Goal: Transaction & Acquisition: Purchase product/service

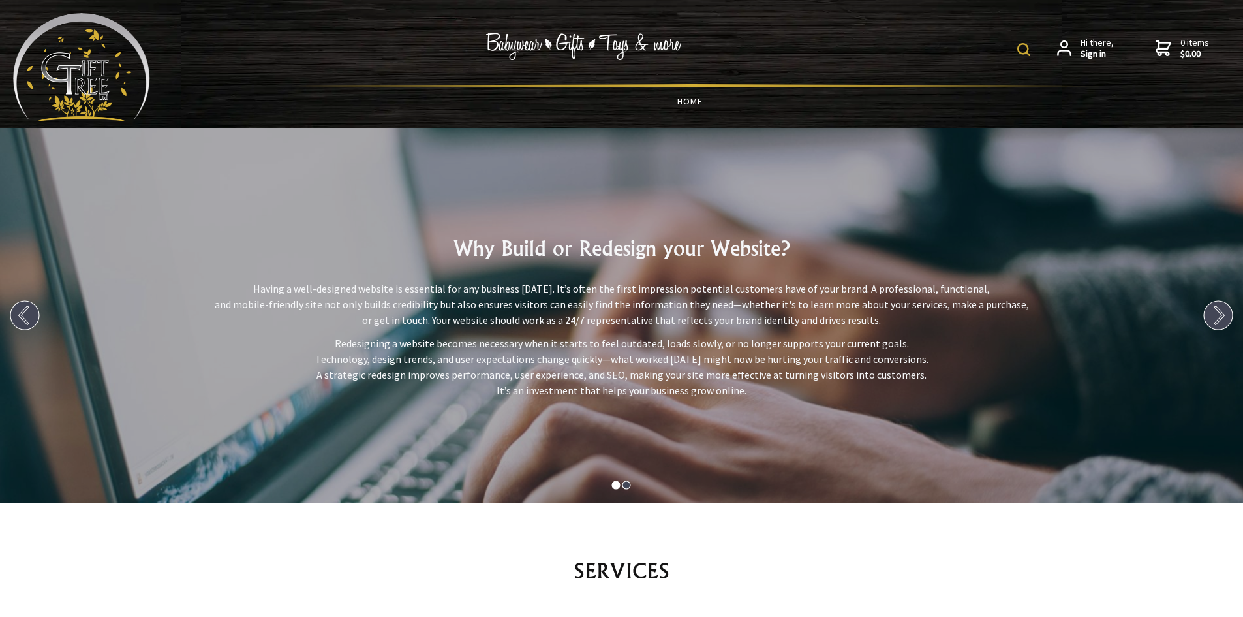
click at [658, 103] on link "HOME" at bounding box center [690, 100] width 1018 height 27
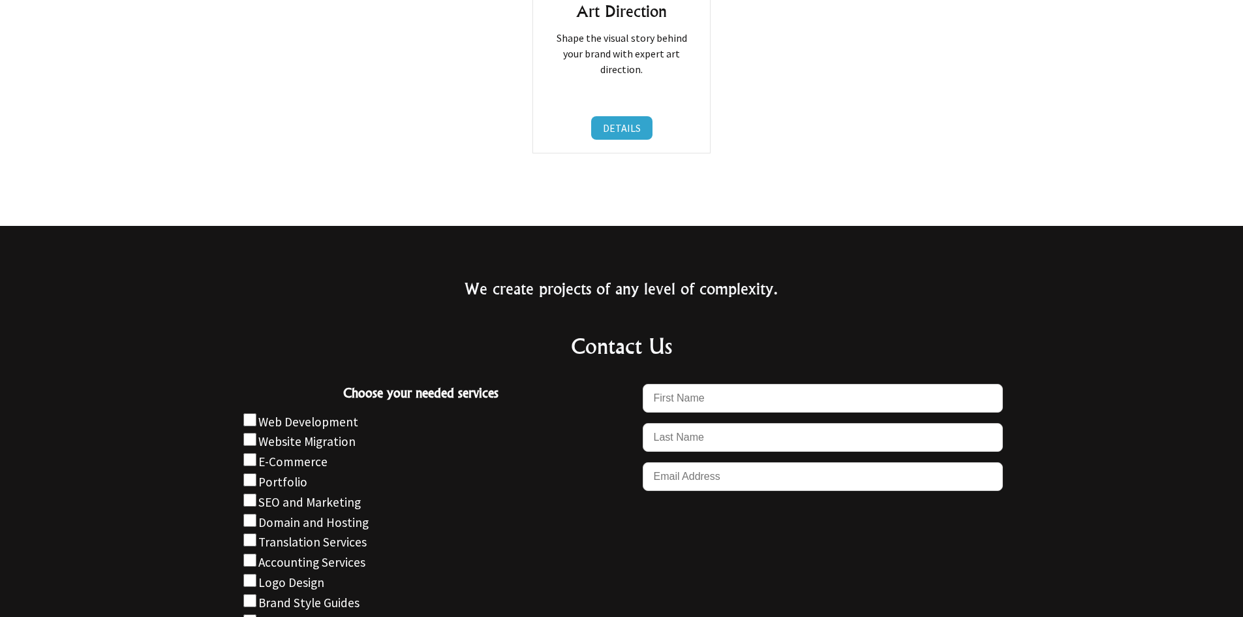
scroll to position [1218, 0]
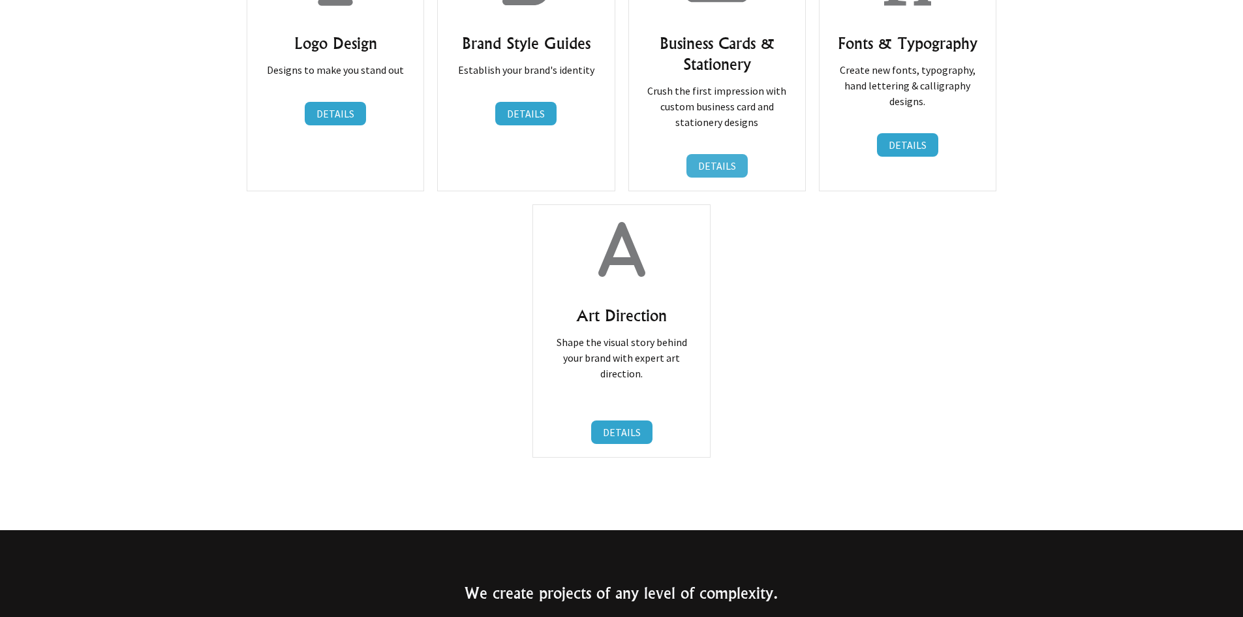
click at [704, 163] on link "DETAILS" at bounding box center [717, 165] width 61 height 23
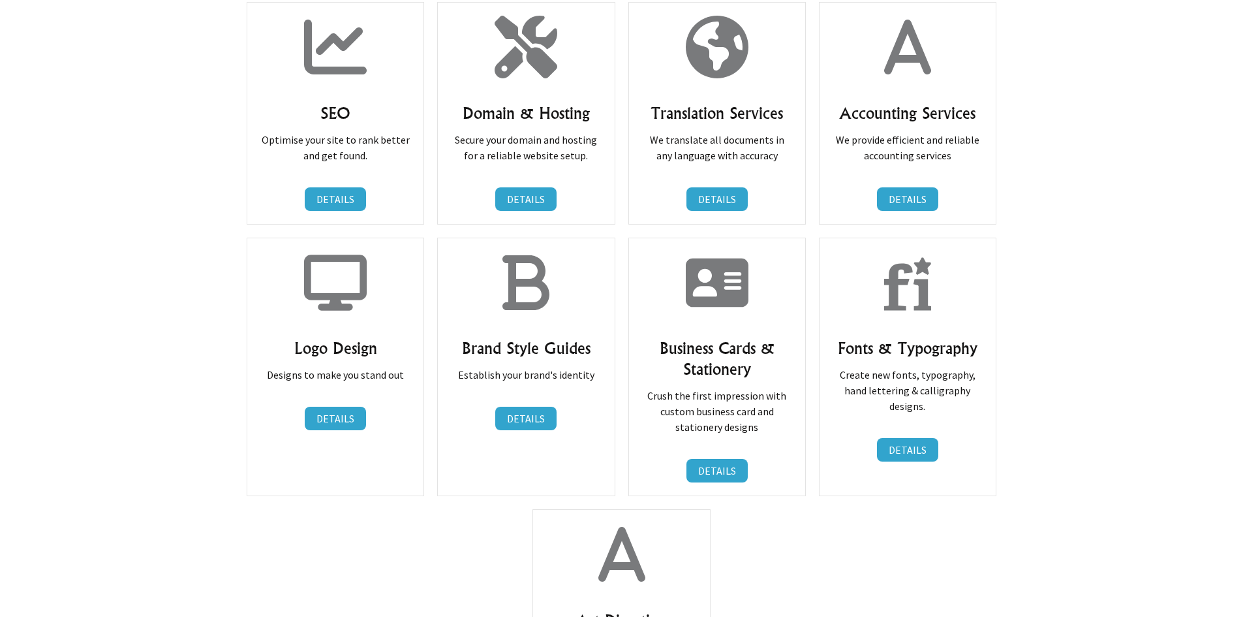
scroll to position [609, 0]
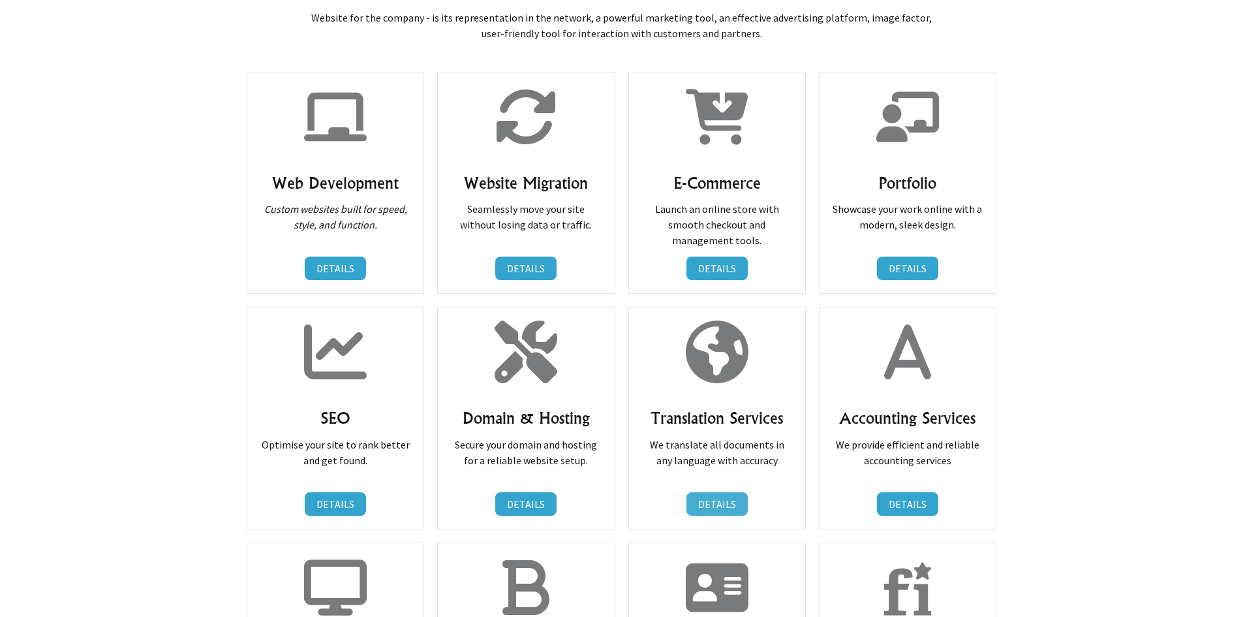
click at [701, 506] on link "DETAILS" at bounding box center [717, 503] width 61 height 23
click at [340, 260] on link "DETAILS" at bounding box center [335, 267] width 61 height 23
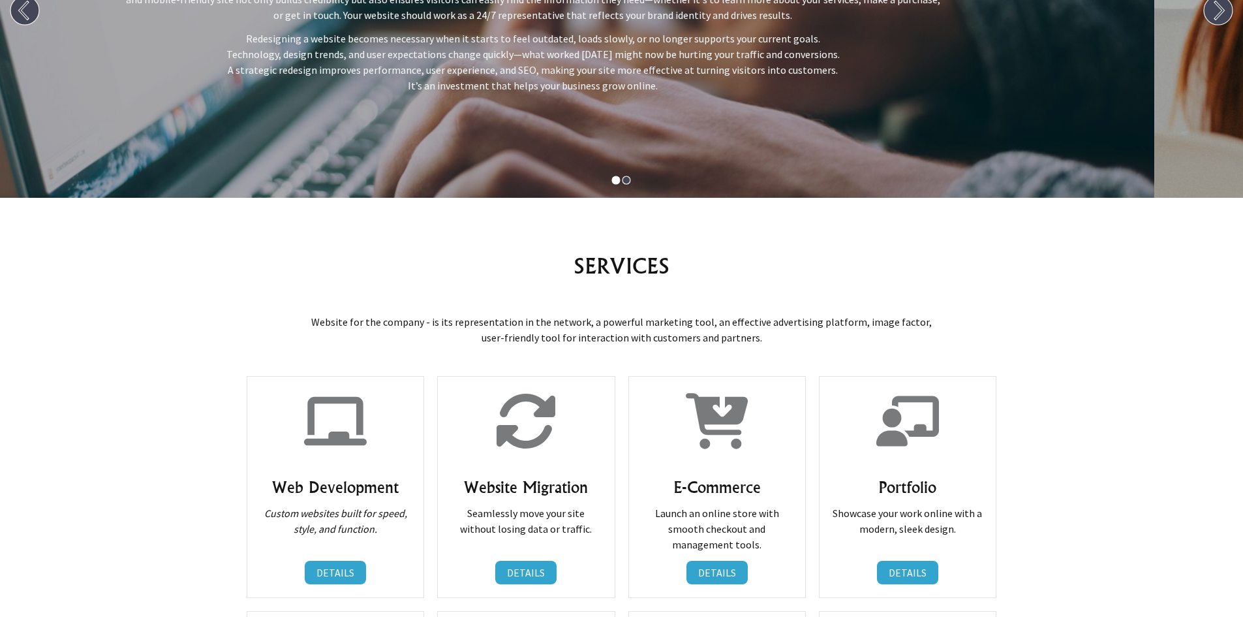
scroll to position [609, 0]
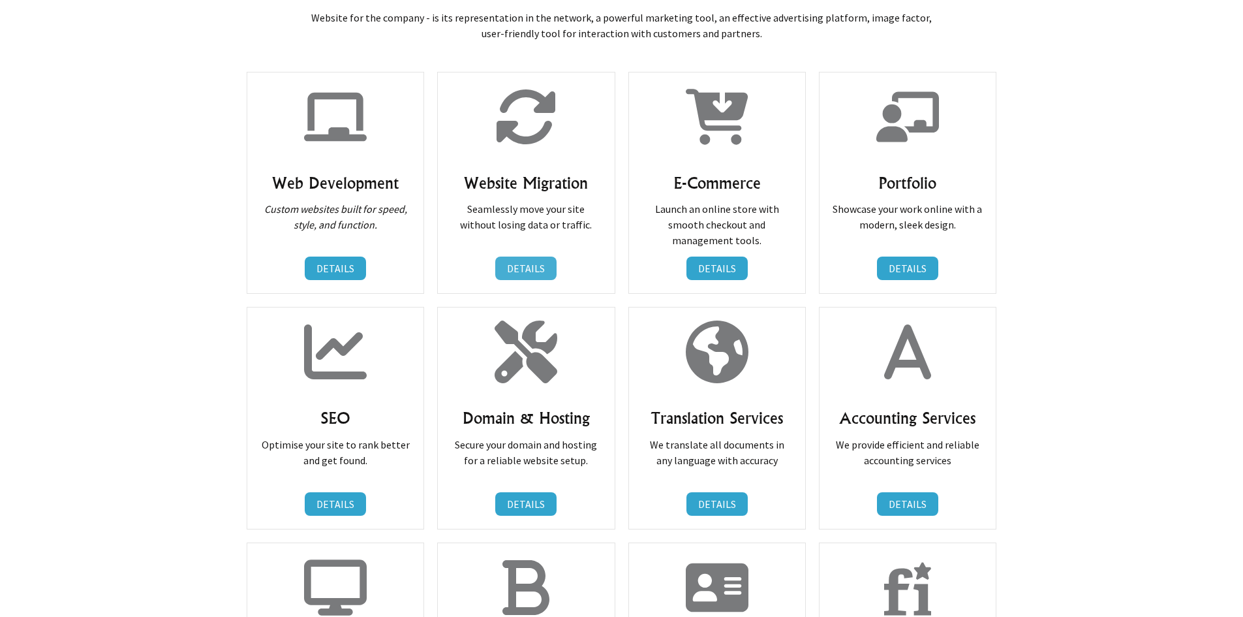
click at [524, 262] on link "DETAILS" at bounding box center [525, 267] width 61 height 23
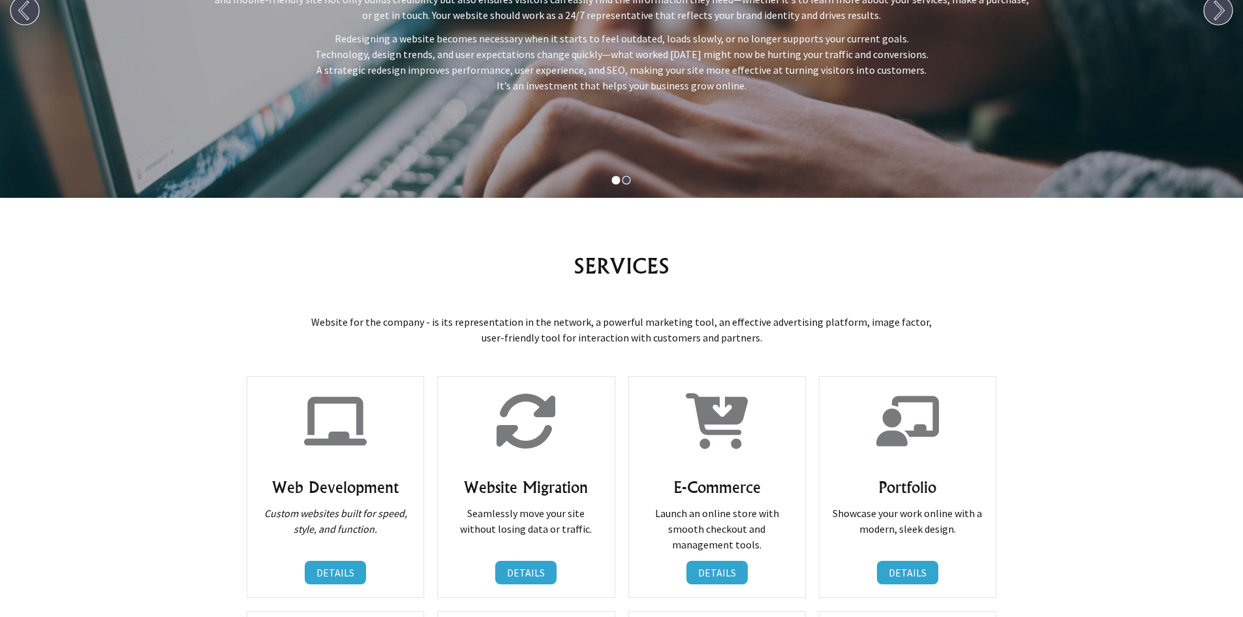
scroll to position [610, 0]
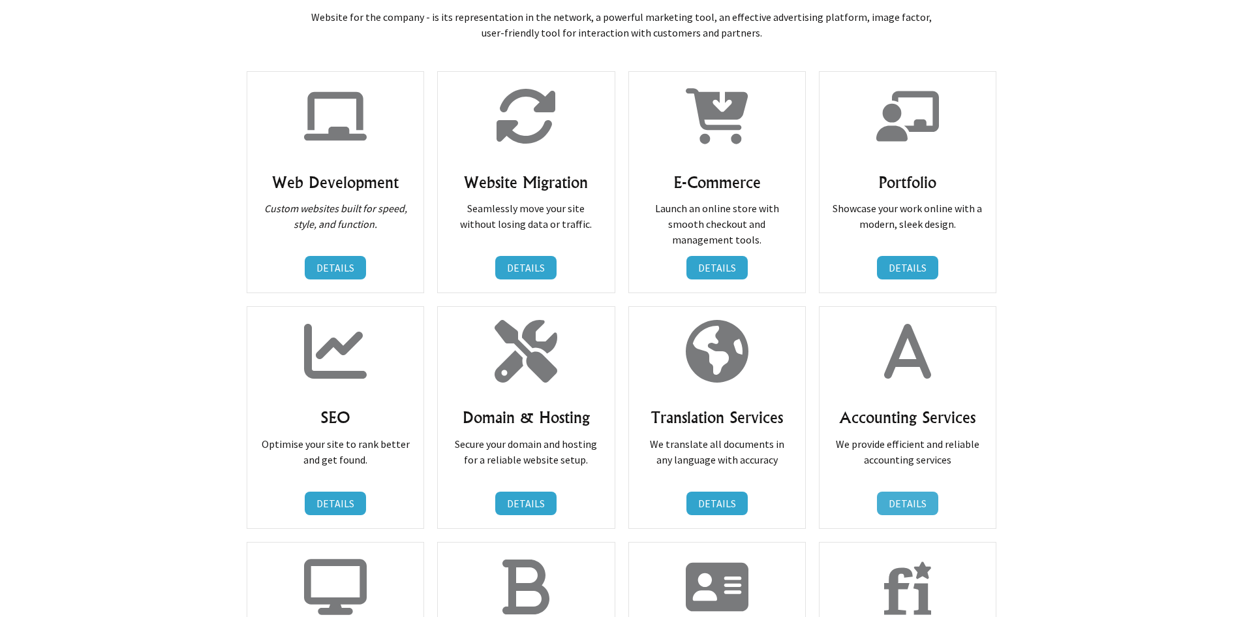
click at [877, 502] on link "DETAILS" at bounding box center [907, 502] width 61 height 23
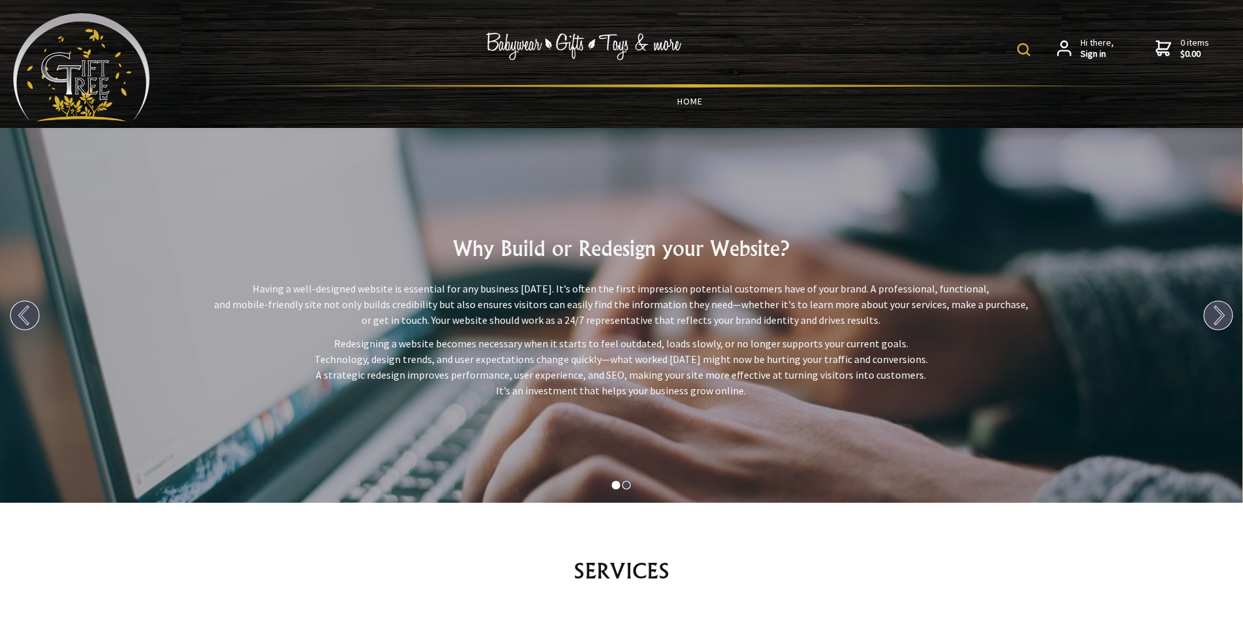
click at [696, 102] on link "HOME" at bounding box center [690, 100] width 1018 height 27
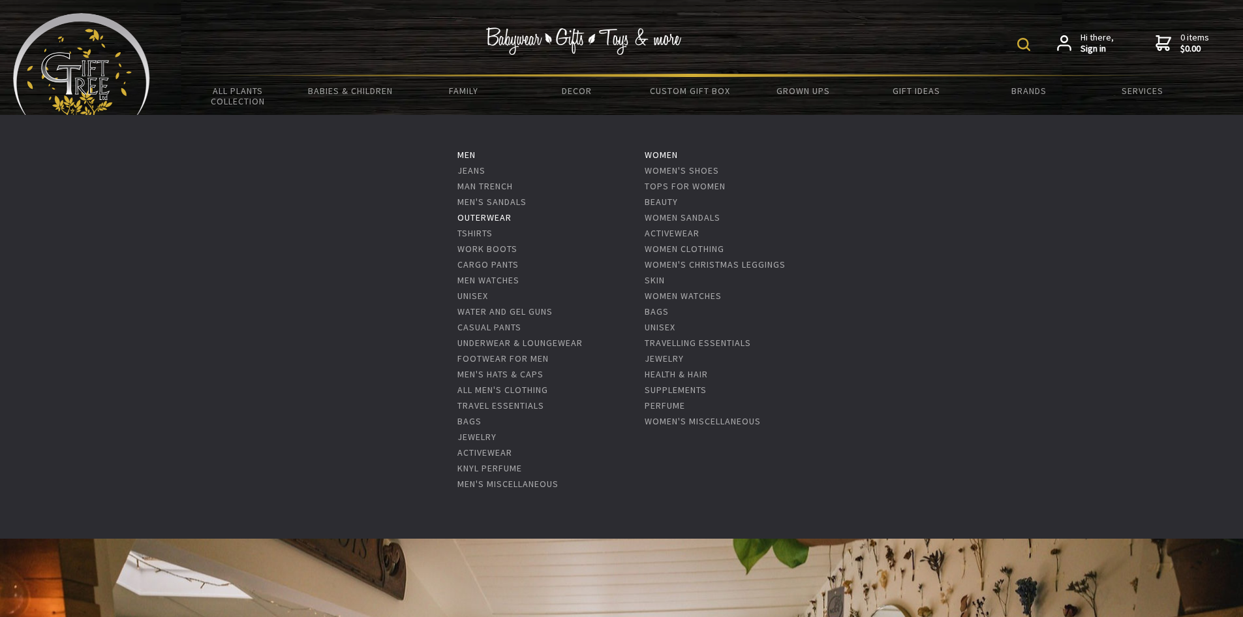
click at [473, 218] on link "Outerwear" at bounding box center [484, 217] width 54 height 12
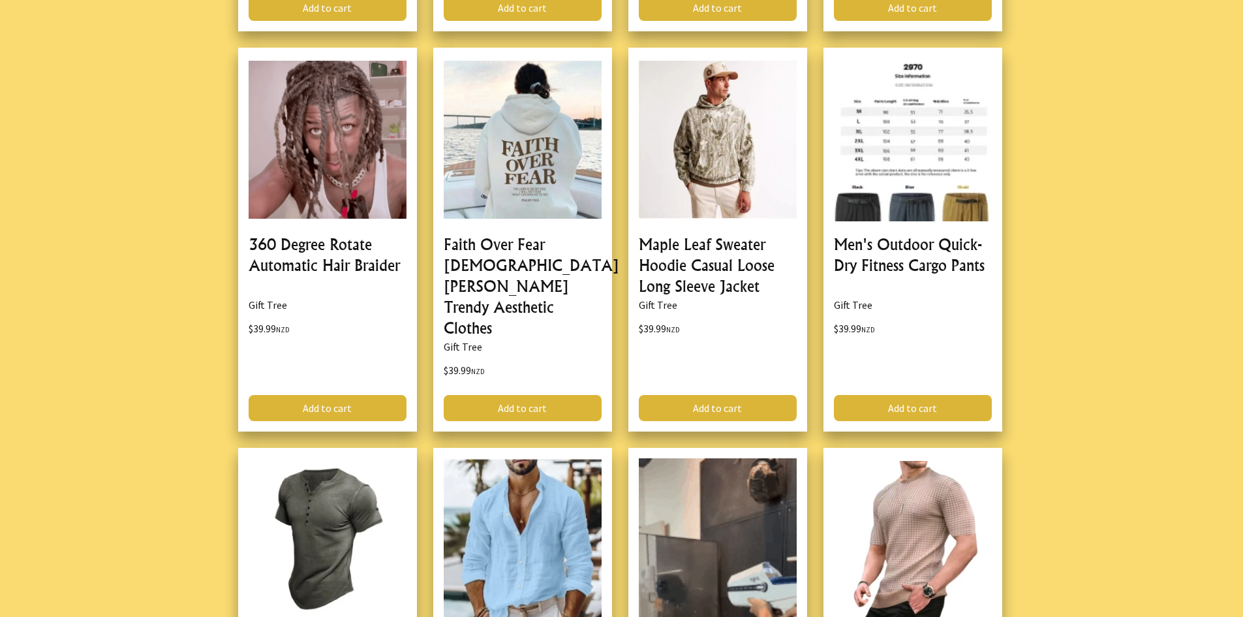
scroll to position [3655, 0]
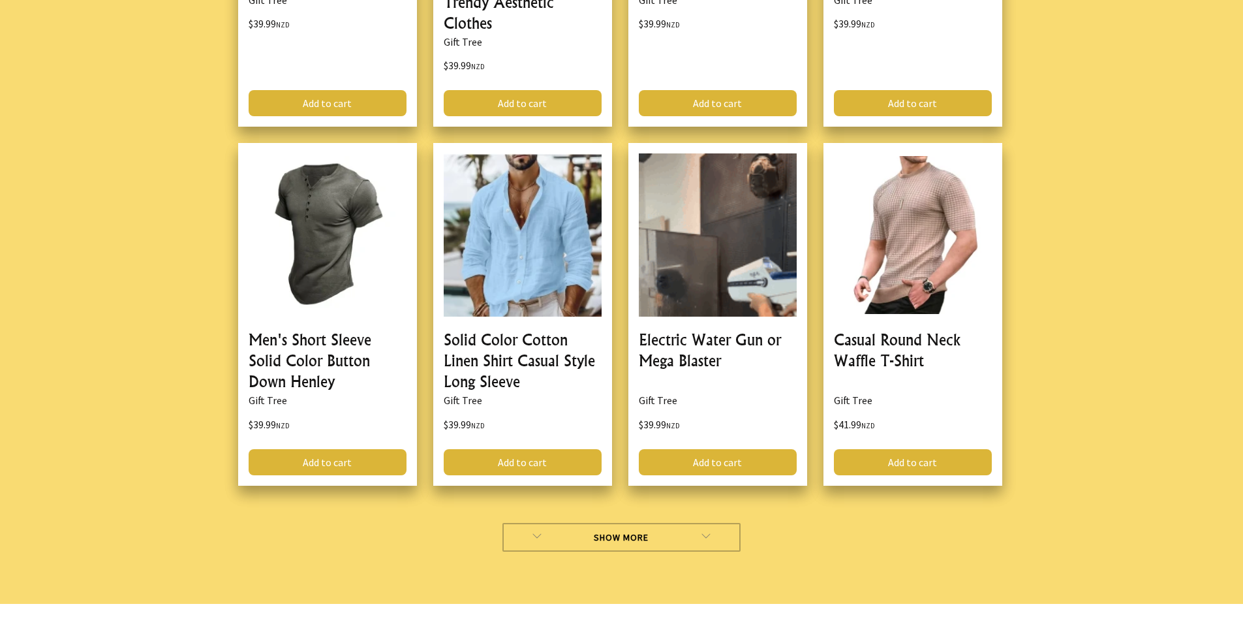
click at [638, 523] on link "Show More" at bounding box center [622, 537] width 238 height 29
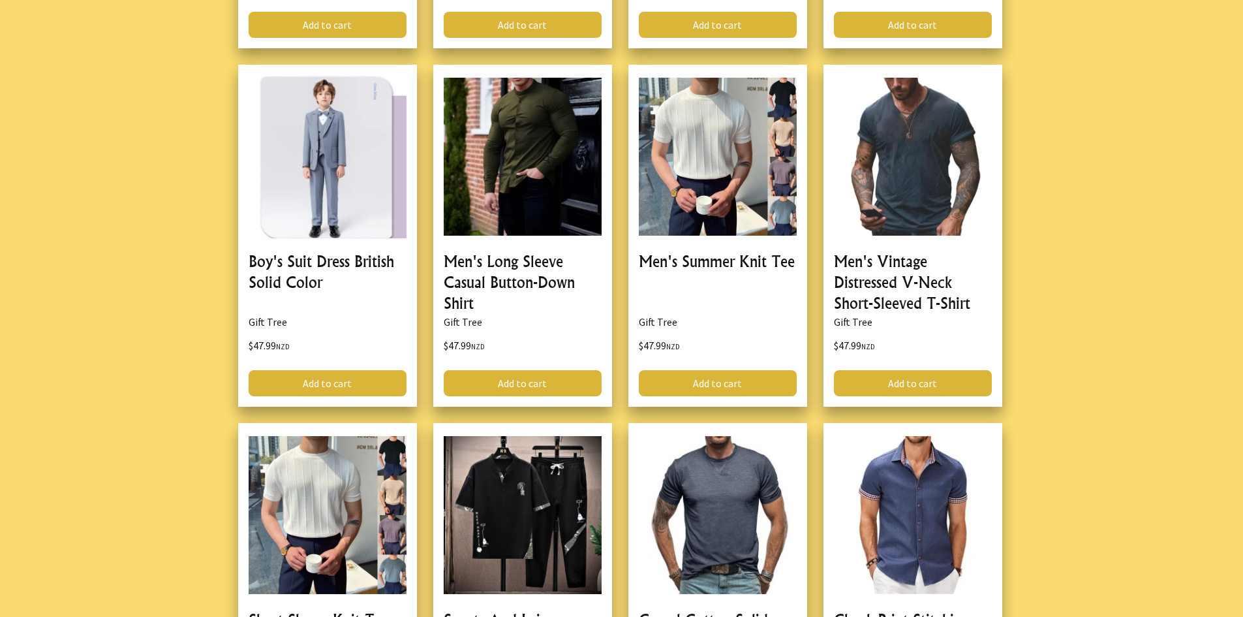
scroll to position [7309, 0]
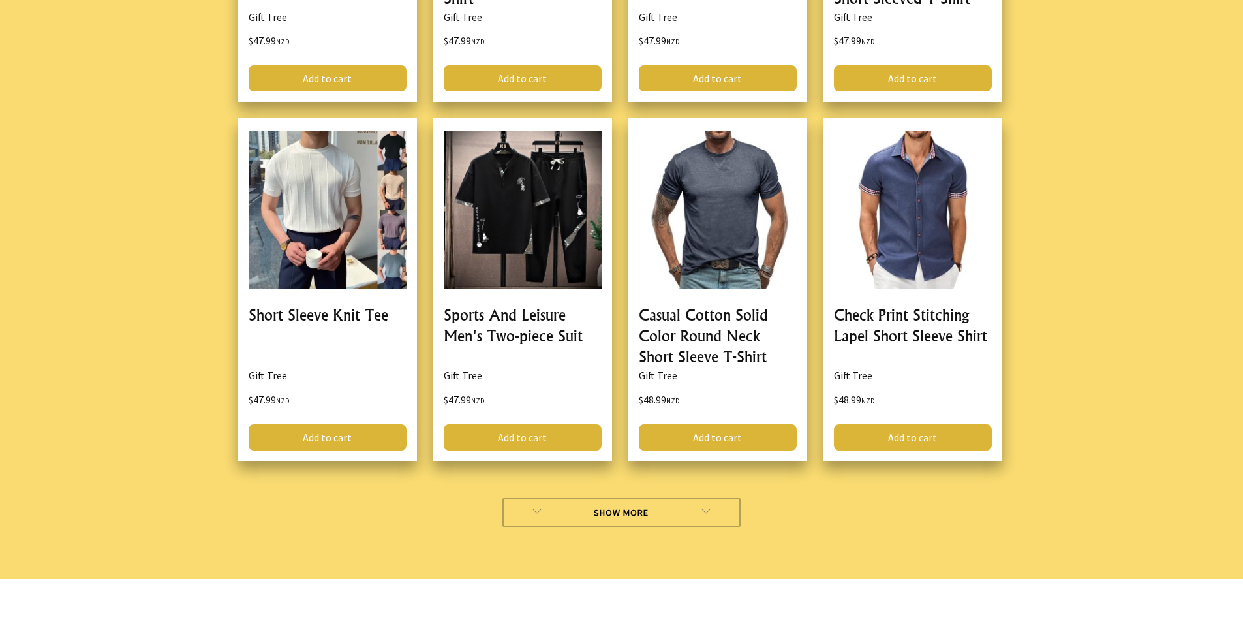
click at [633, 498] on link "Show More" at bounding box center [622, 512] width 238 height 29
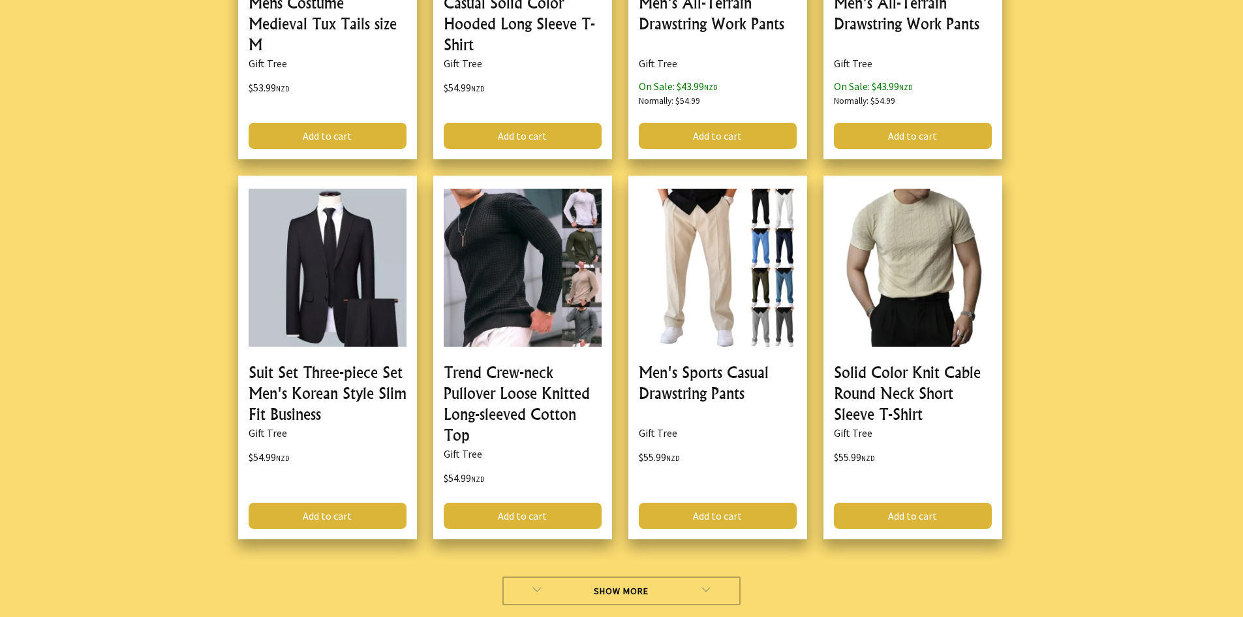
scroll to position [11269, 0]
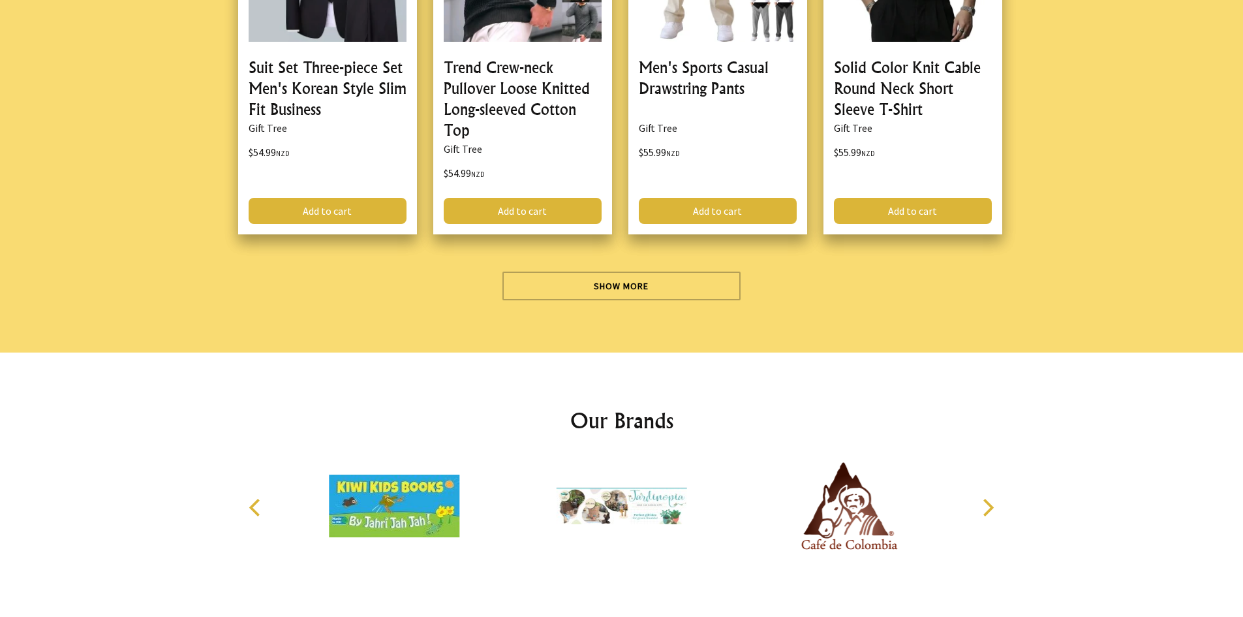
click at [839, 493] on img at bounding box center [849, 506] width 131 height 98
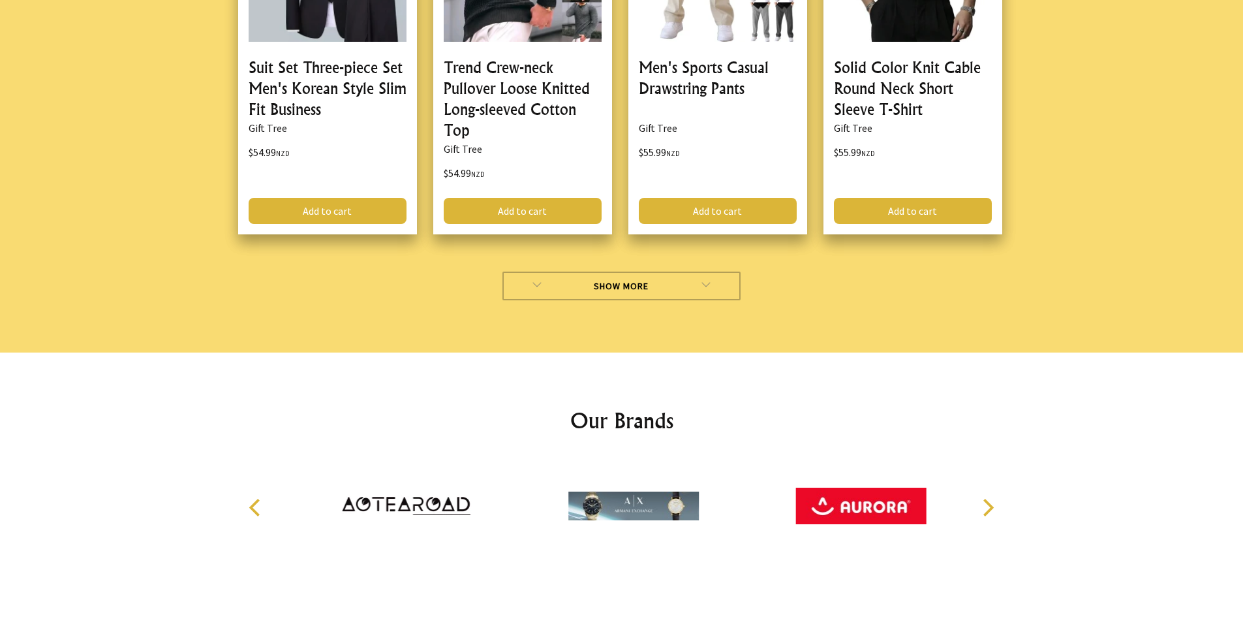
scroll to position [10964, 0]
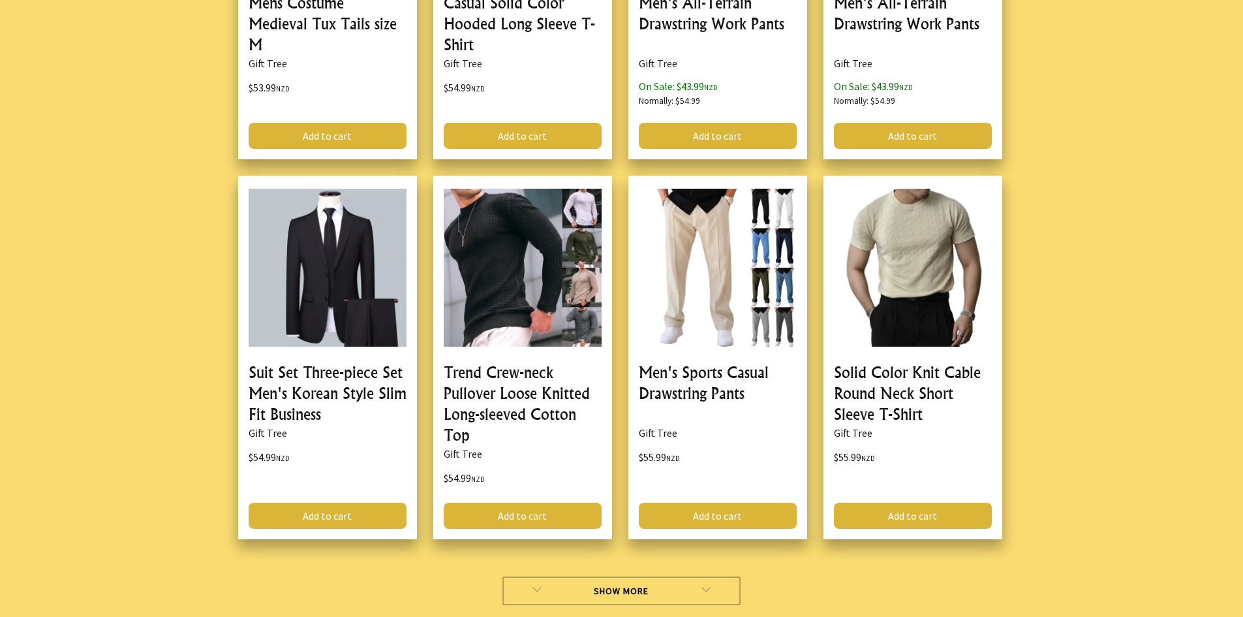
click at [639, 576] on link "Show More" at bounding box center [622, 590] width 238 height 29
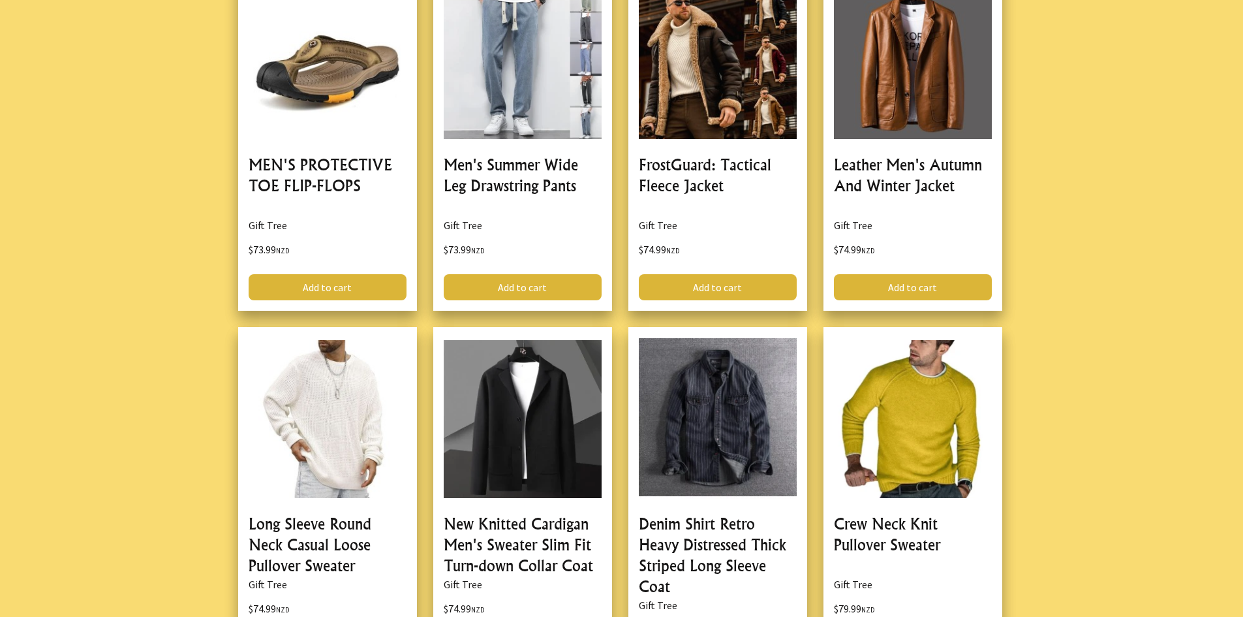
scroll to position [14924, 0]
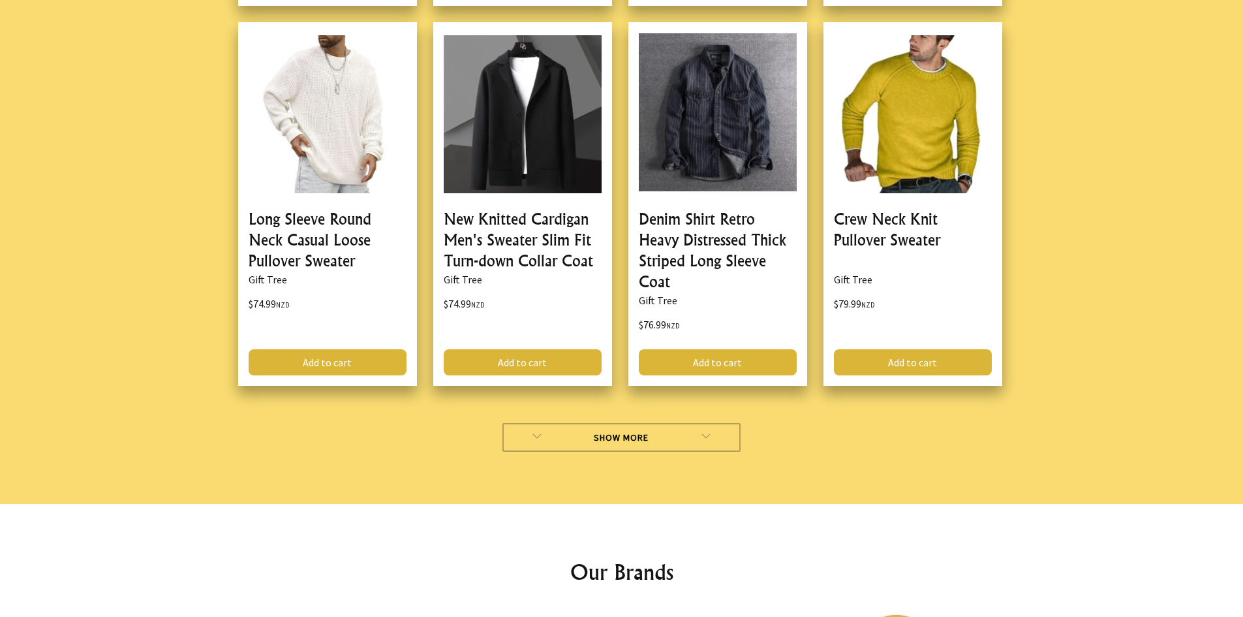
click at [692, 423] on link "Show More" at bounding box center [622, 437] width 238 height 29
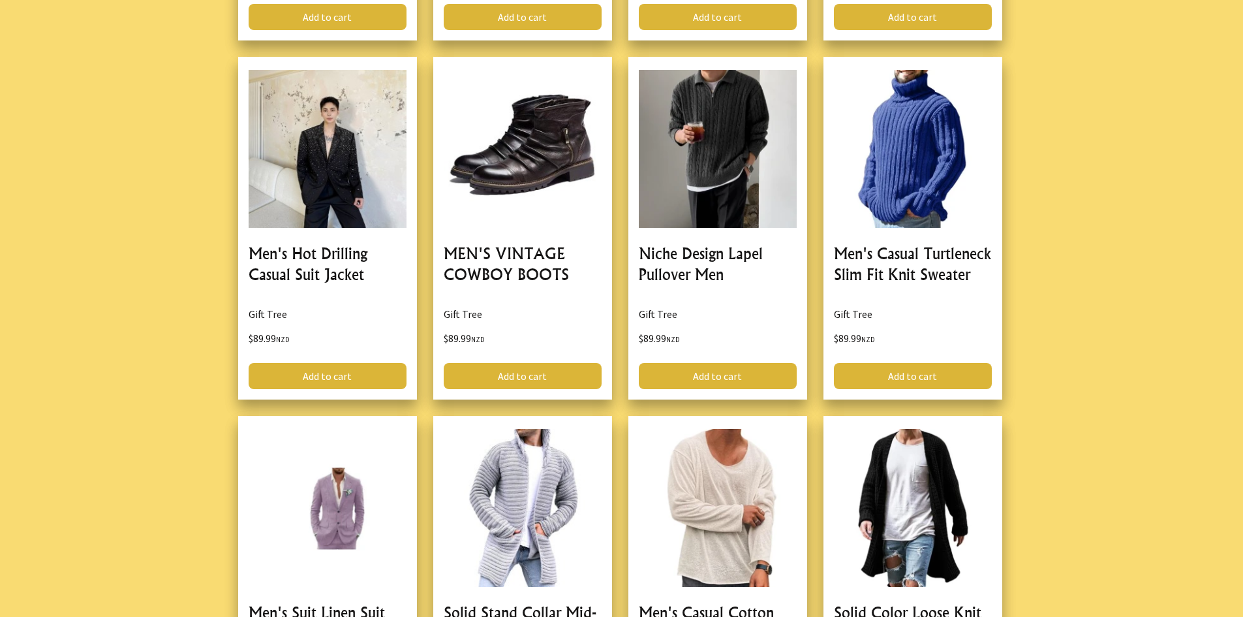
scroll to position [18578, 0]
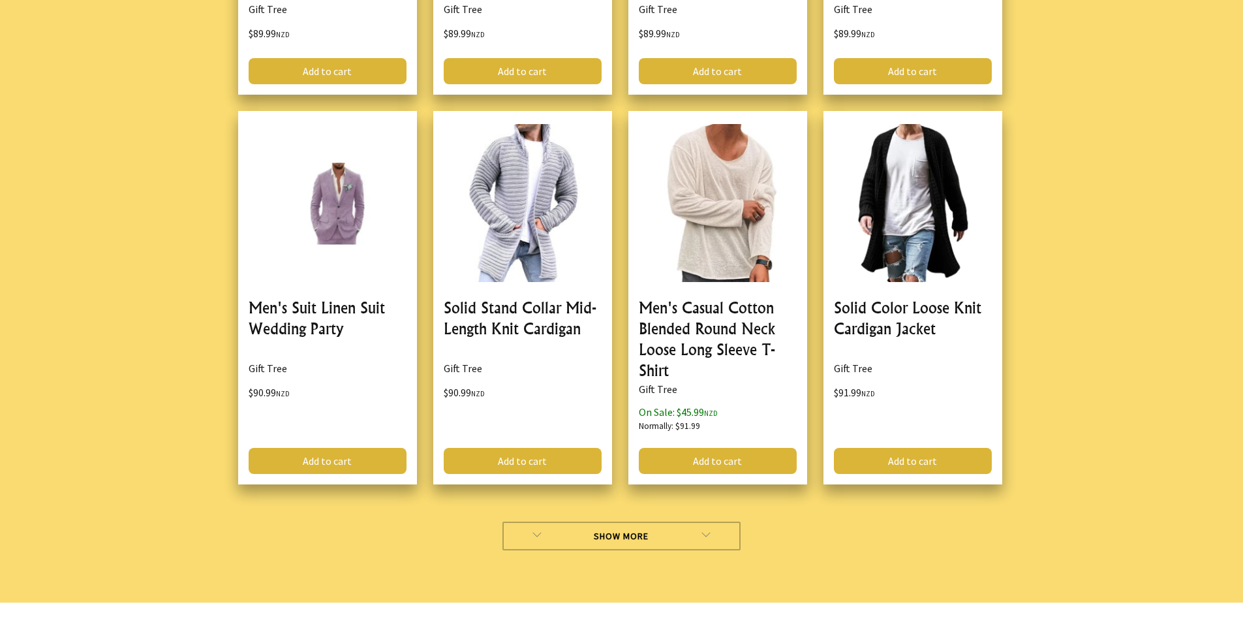
click at [643, 521] on link "Show More" at bounding box center [622, 535] width 238 height 29
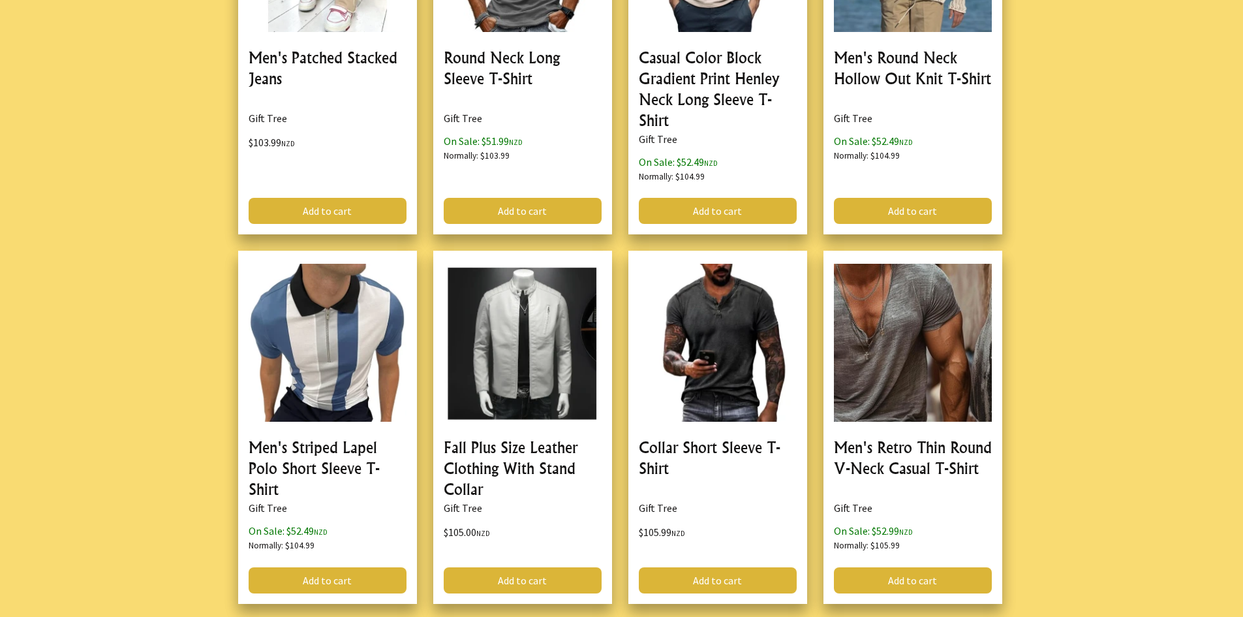
scroll to position [22538, 0]
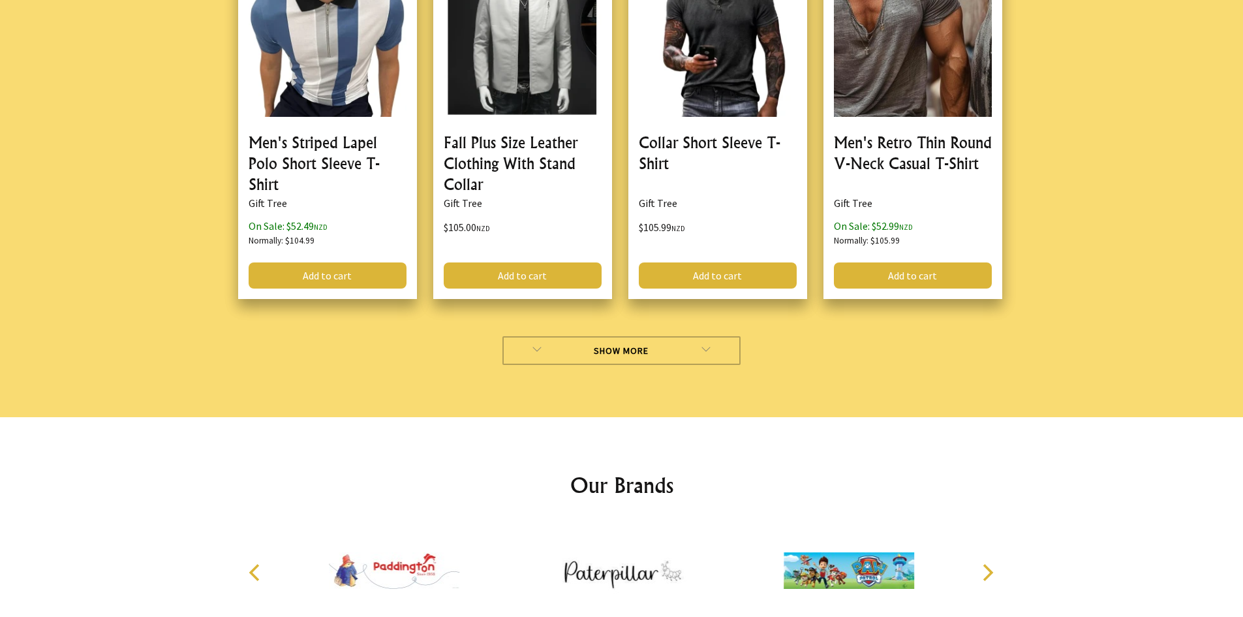
click at [610, 336] on link "Show More" at bounding box center [622, 350] width 238 height 29
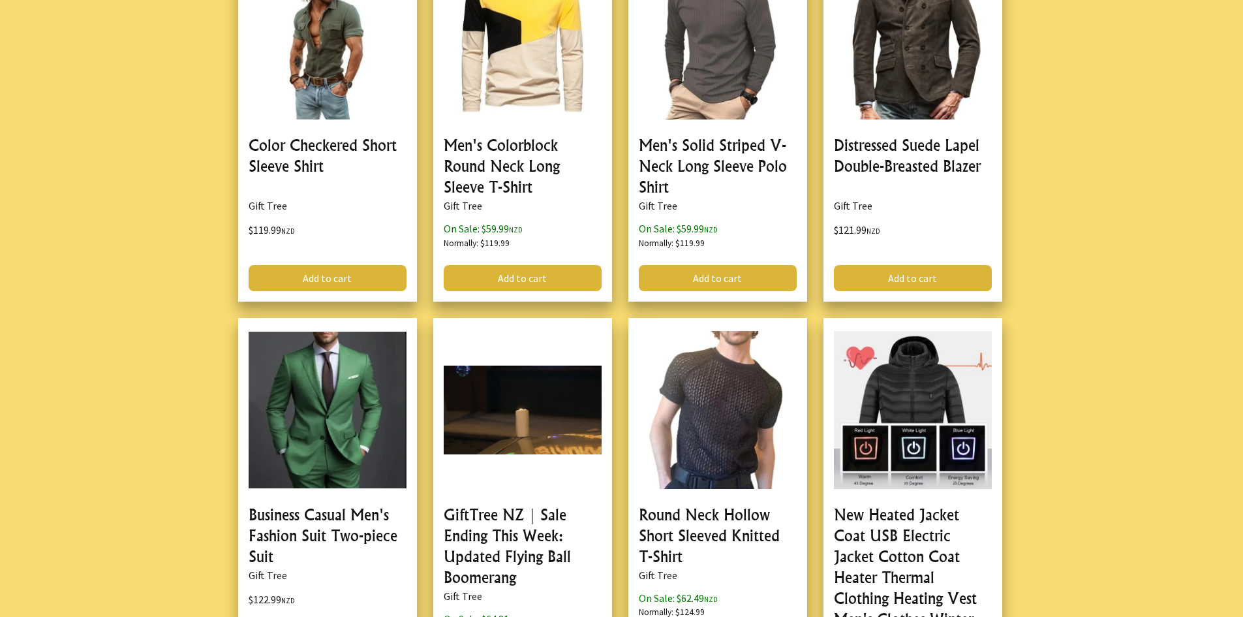
scroll to position [26193, 0]
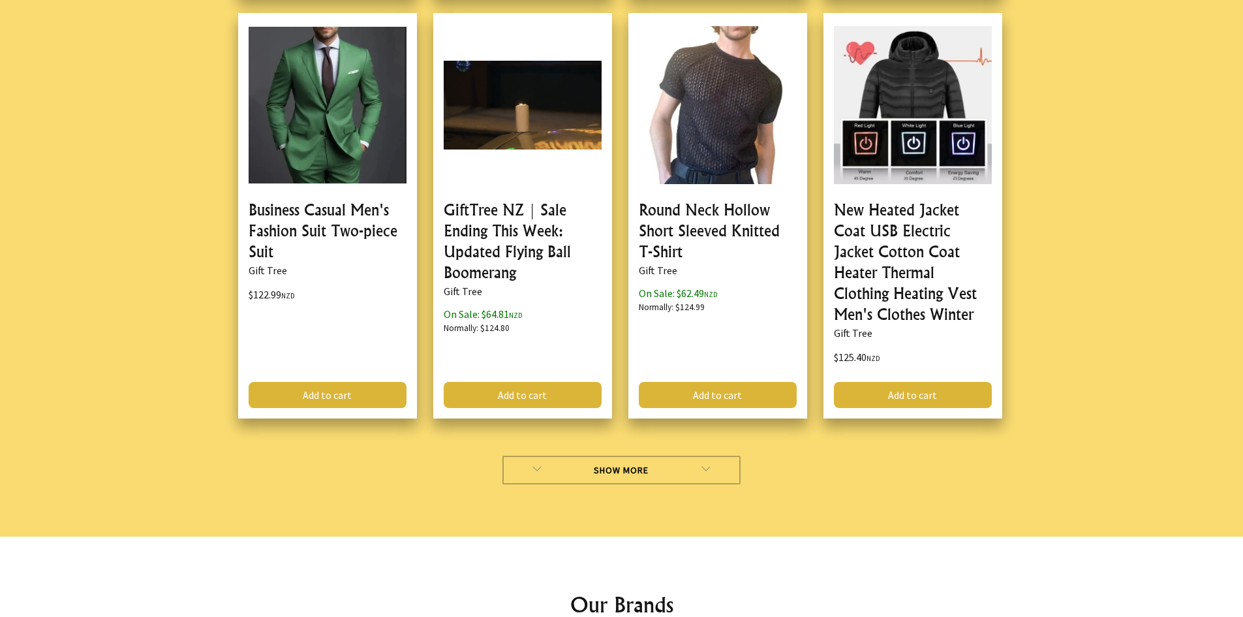
click at [647, 456] on link "Show More" at bounding box center [622, 470] width 238 height 29
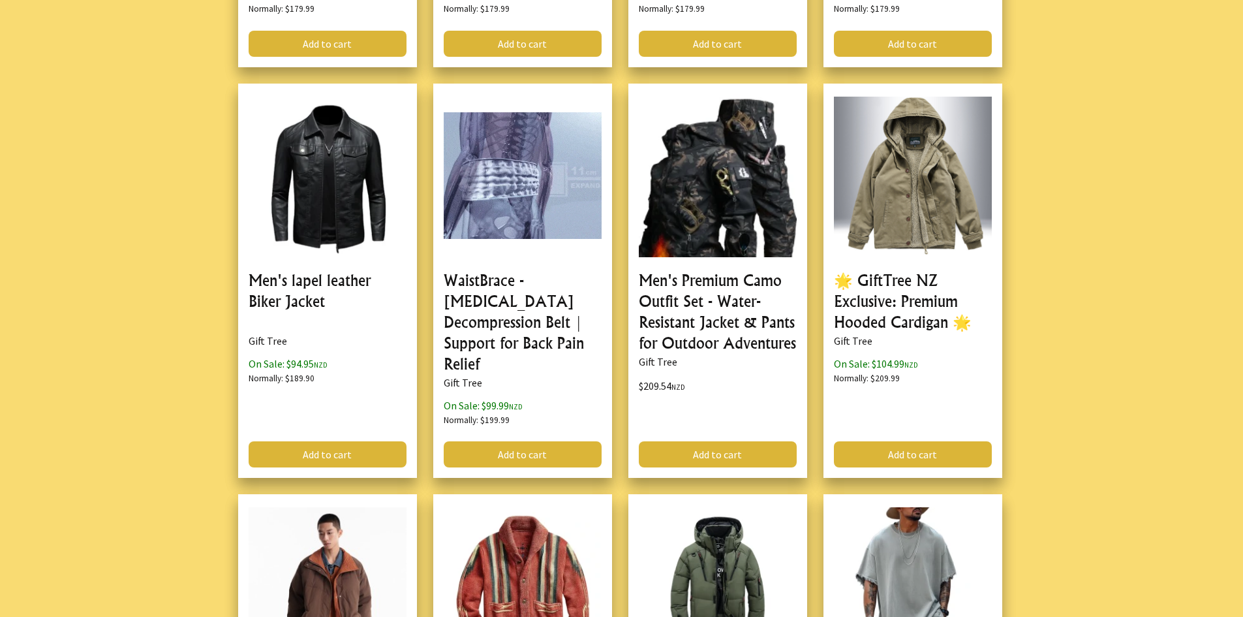
scroll to position [29847, 0]
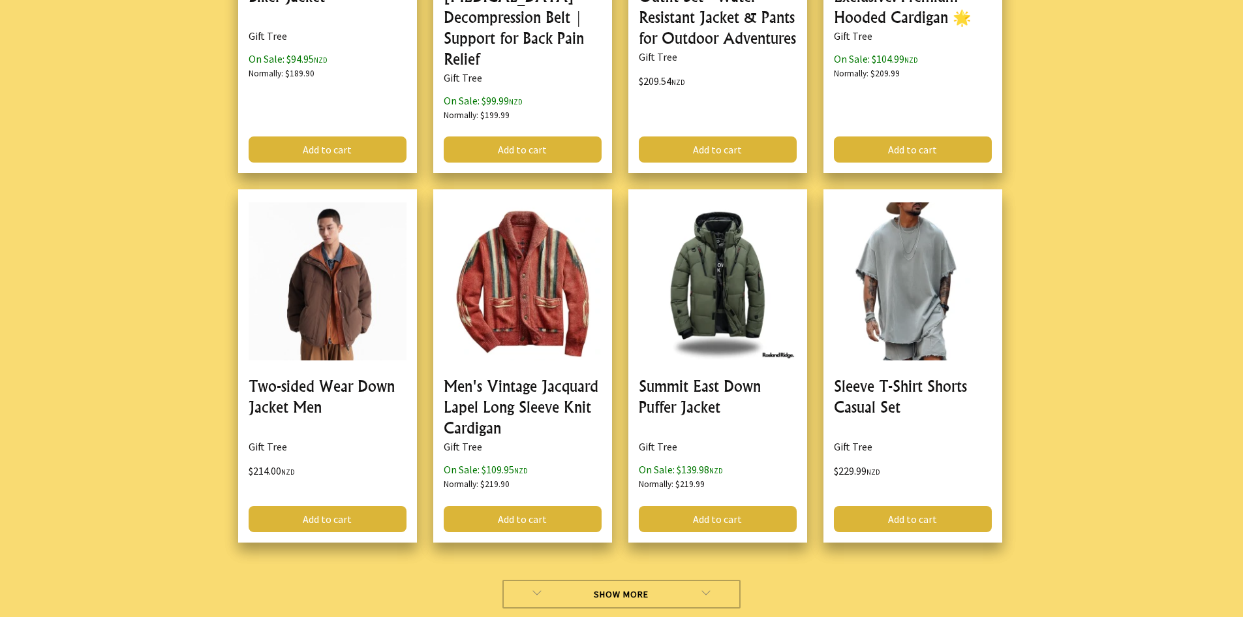
click at [612, 580] on link "Show More" at bounding box center [622, 594] width 238 height 29
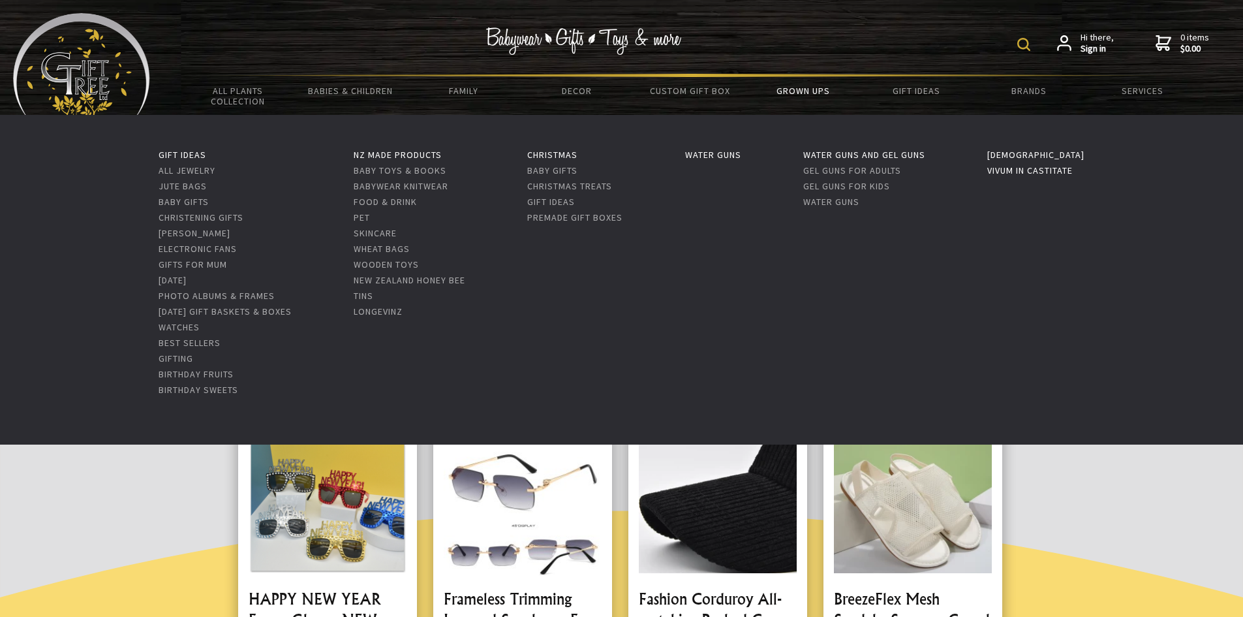
click at [1025, 167] on link "Vivum in Castitate" at bounding box center [1029, 170] width 85 height 12
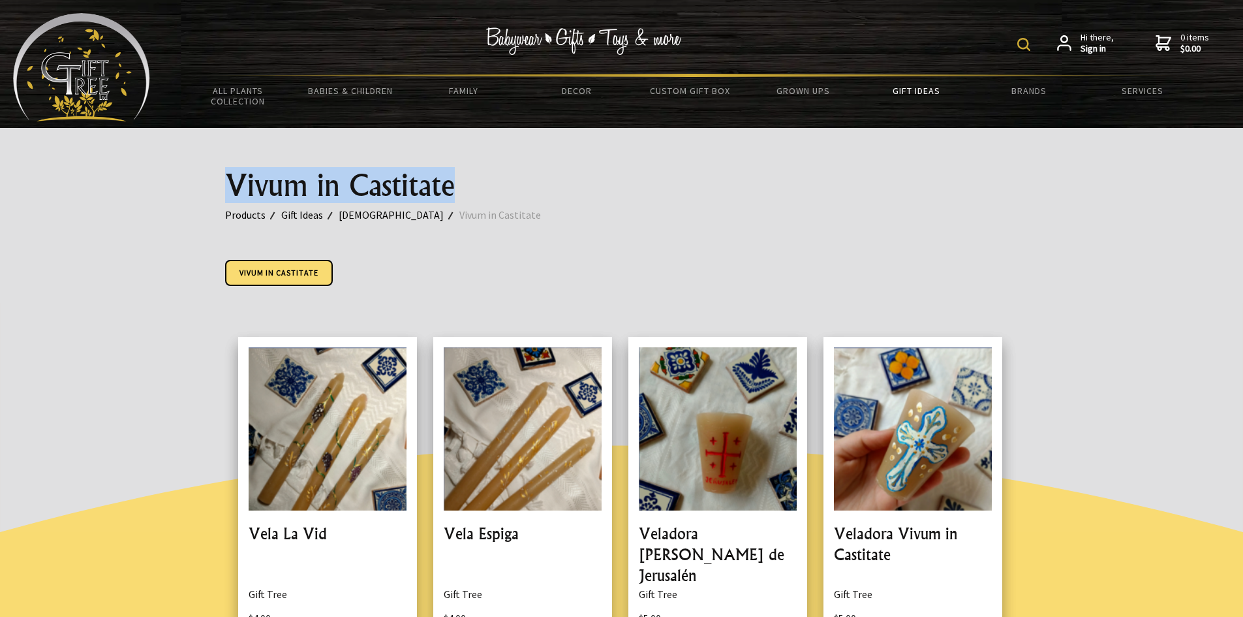
drag, startPoint x: 463, startPoint y: 189, endPoint x: 231, endPoint y: 191, distance: 232.3
click at [231, 191] on h1 "Vivum in Castitate" at bounding box center [622, 185] width 794 height 31
copy h1 "Vivum in Castitate"
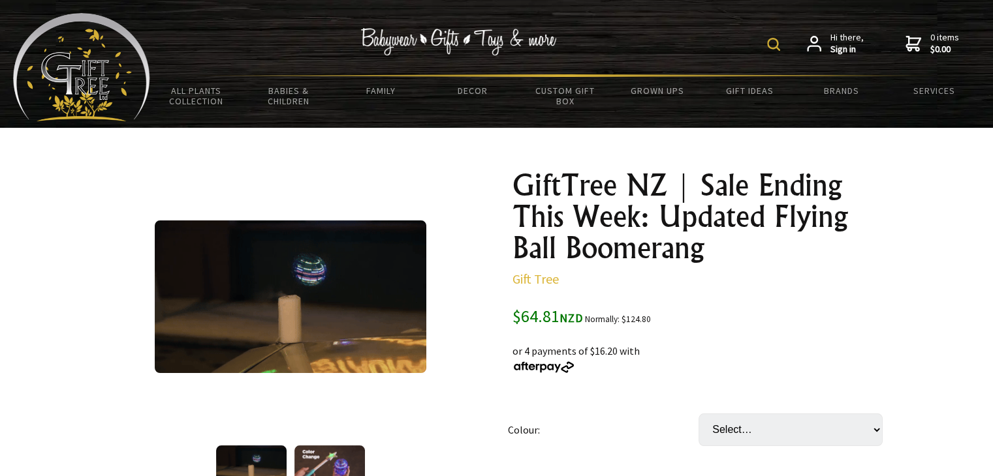
click at [773, 45] on img at bounding box center [773, 44] width 13 height 13
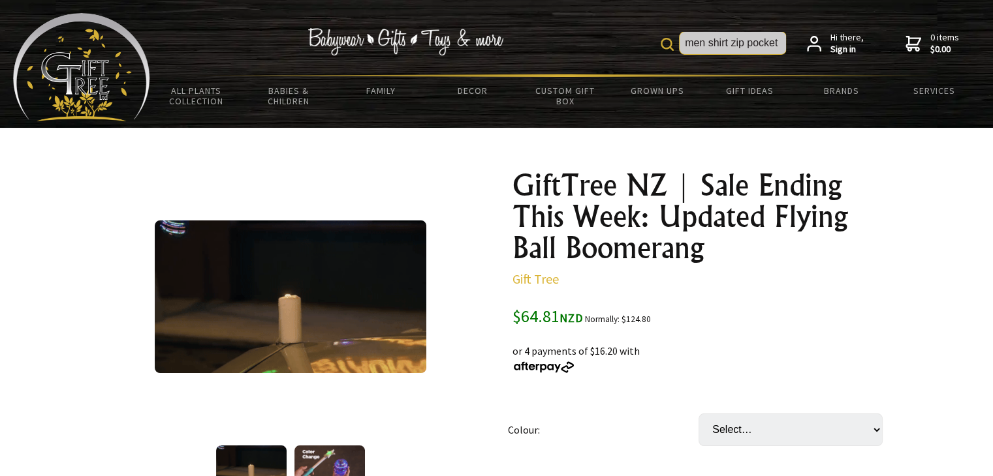
type input "men shirt zip pocket"
click at [665, 42] on img at bounding box center [666, 44] width 13 height 13
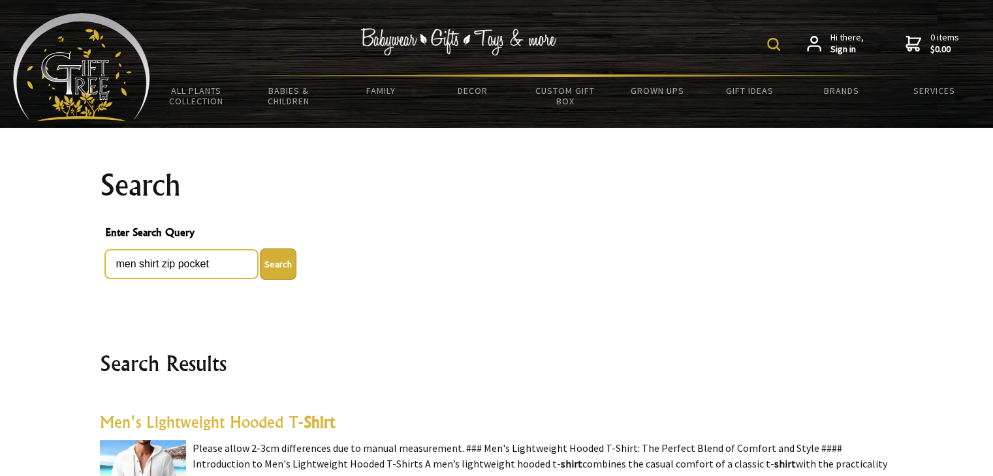
click at [140, 263] on input "men shirt zip pocket" at bounding box center [181, 264] width 153 height 29
type input "men polo pocket"
click at [270, 264] on button "Search" at bounding box center [278, 264] width 37 height 31
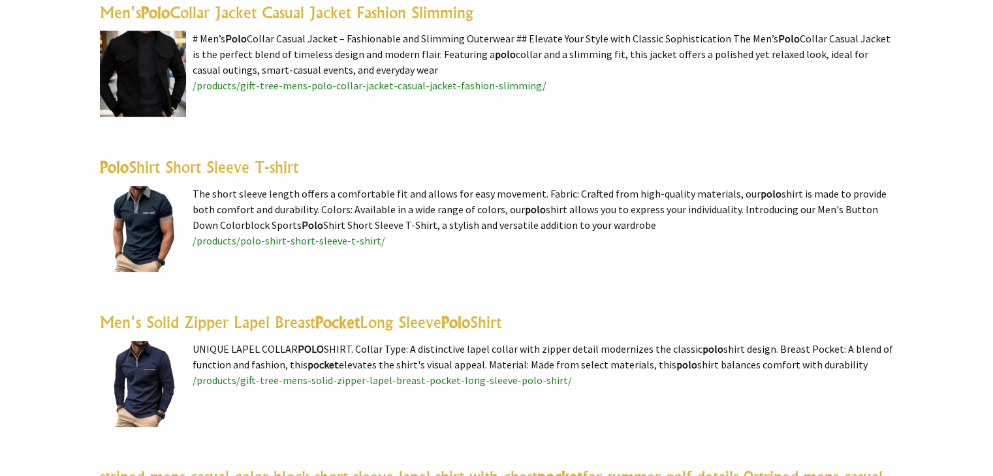
scroll to position [446, 0]
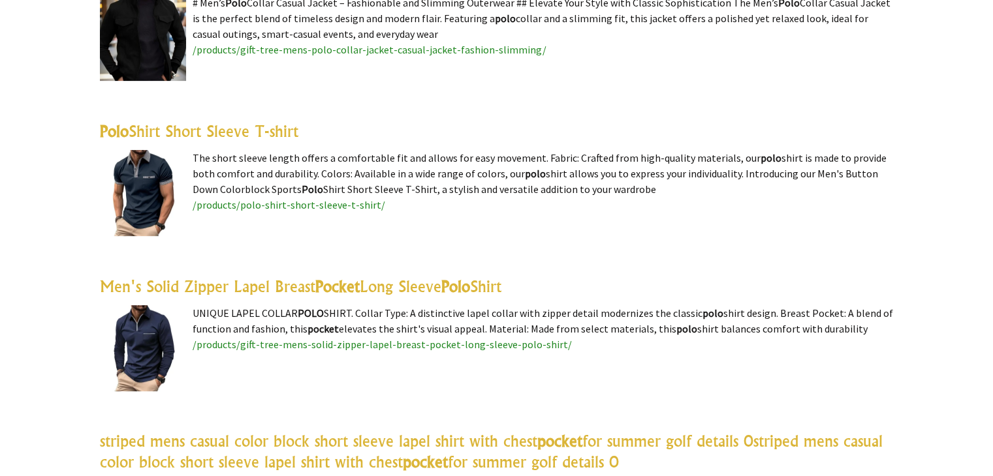
click at [142, 341] on img at bounding box center [143, 348] width 86 height 86
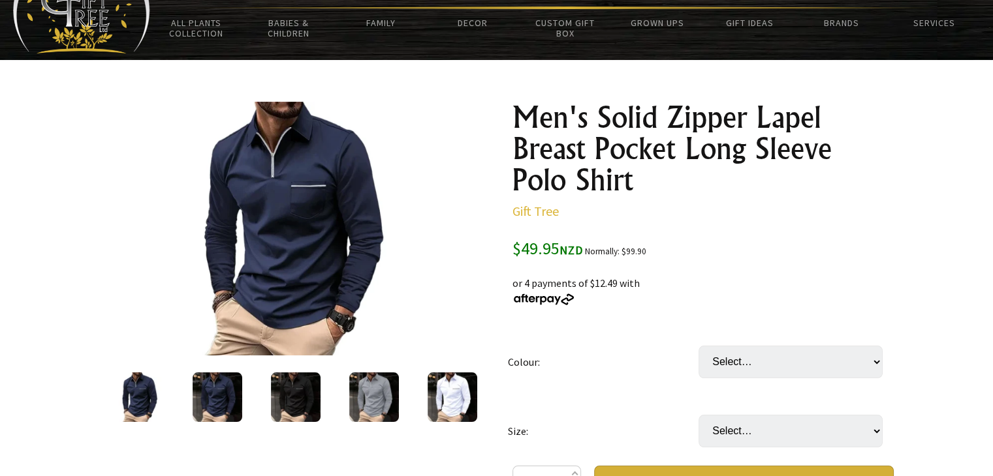
scroll to position [70, 0]
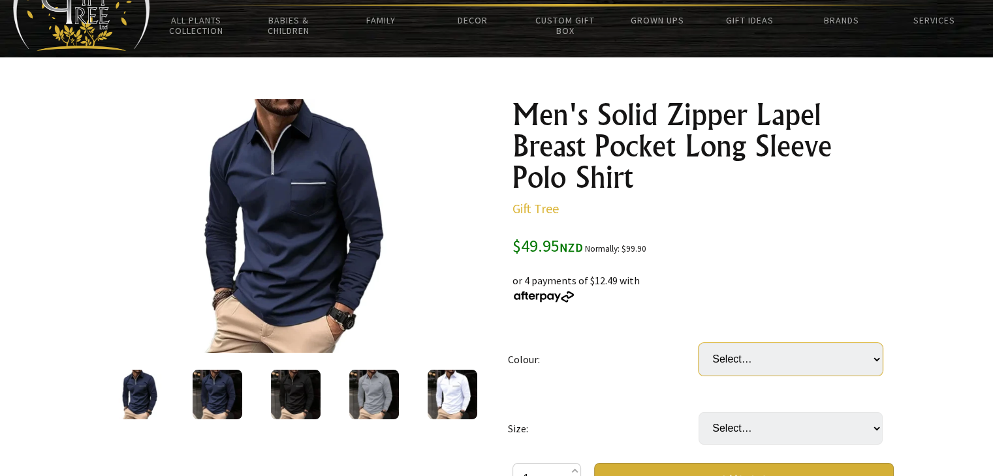
click at [876, 358] on select "Select… Navy Blue Black Gray White Blue Wine Red Light Blue Pink" at bounding box center [790, 359] width 184 height 33
select select "Black"
click at [698, 343] on select "Select… Navy Blue Black Gray White Blue Wine Red Light Blue Pink" at bounding box center [790, 359] width 184 height 33
click at [879, 431] on select "Select… S M L 2XL 3XL 4XL" at bounding box center [790, 428] width 184 height 33
select select "L"
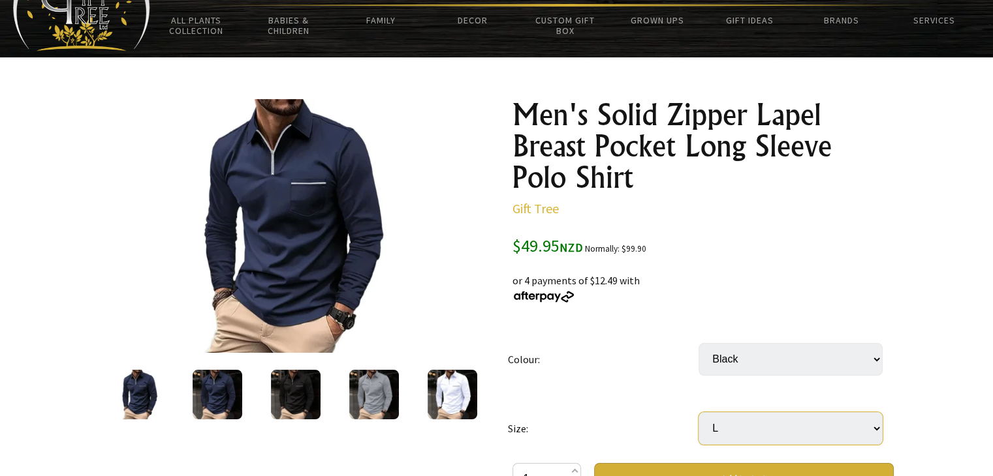
click at [698, 412] on select "Select… S M L 2XL 3XL 4XL" at bounding box center [790, 428] width 184 height 33
click at [225, 393] on img at bounding box center [218, 395] width 50 height 50
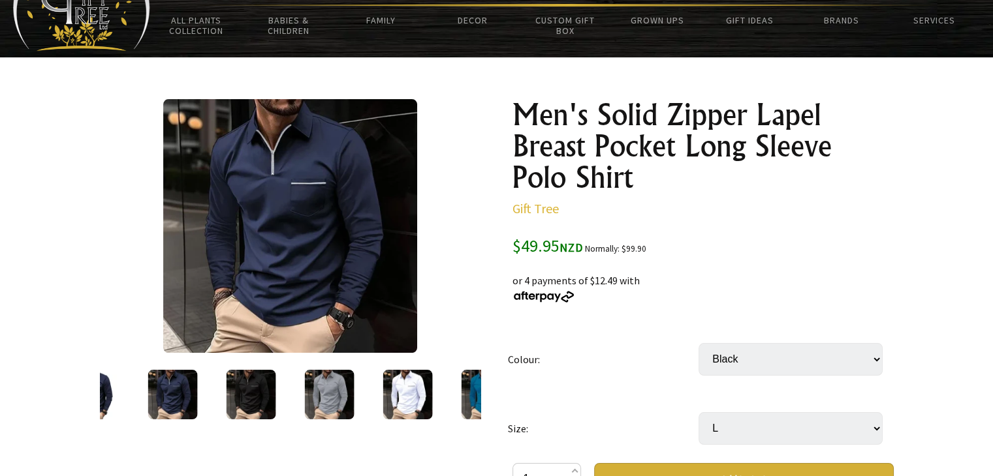
click at [238, 396] on img at bounding box center [251, 395] width 50 height 50
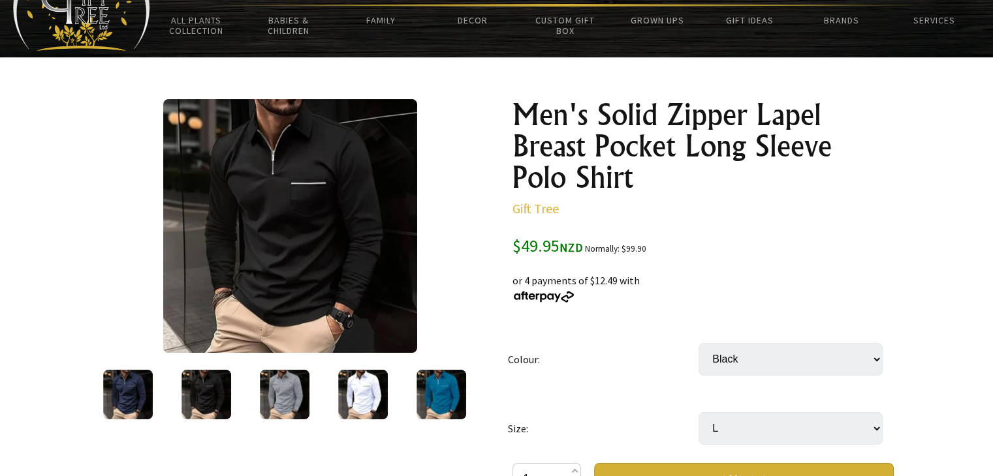
click at [371, 392] on img at bounding box center [363, 395] width 50 height 50
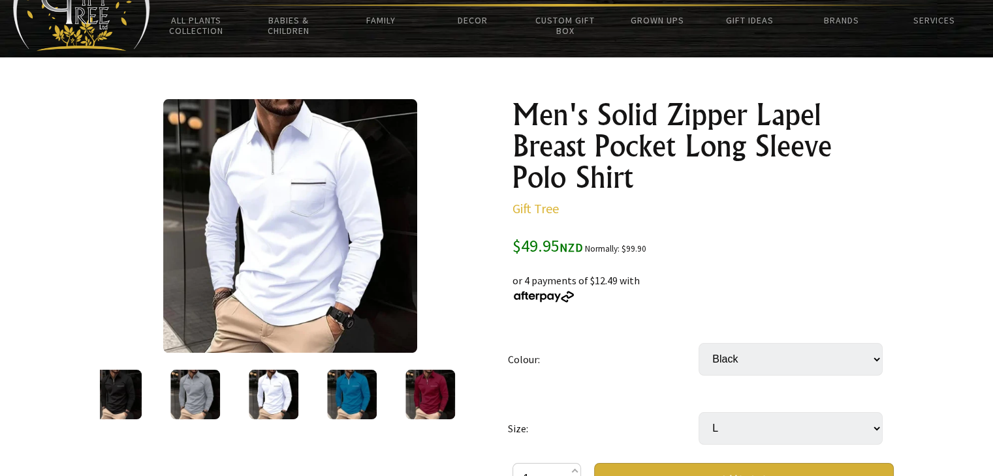
click at [371, 392] on img at bounding box center [352, 395] width 50 height 50
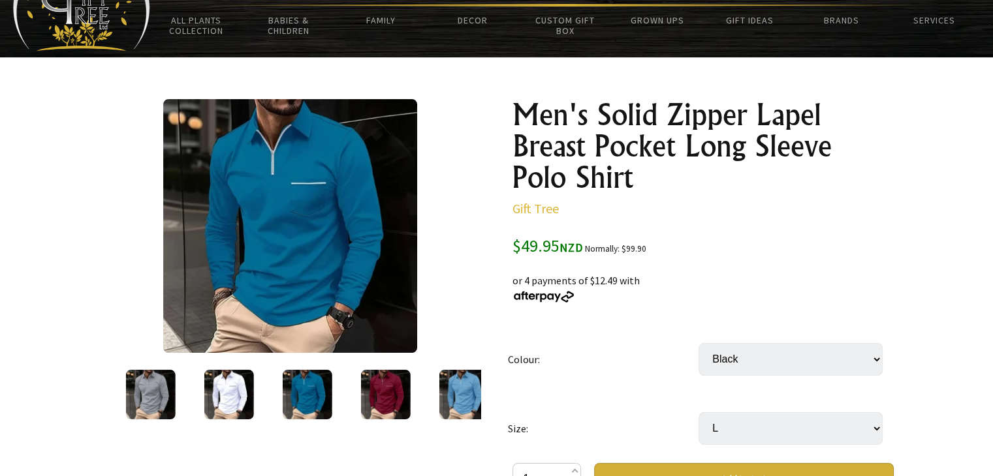
click at [153, 394] on img at bounding box center [150, 395] width 50 height 50
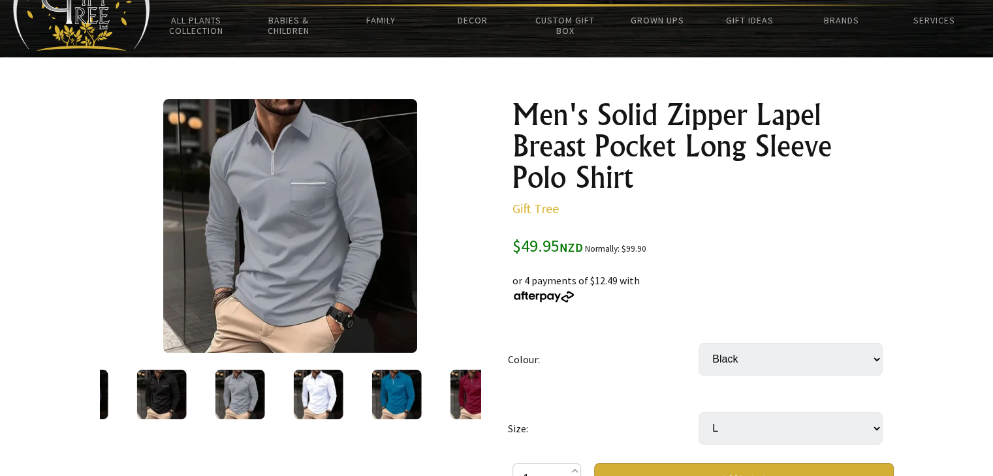
click at [155, 390] on img at bounding box center [161, 395] width 50 height 50
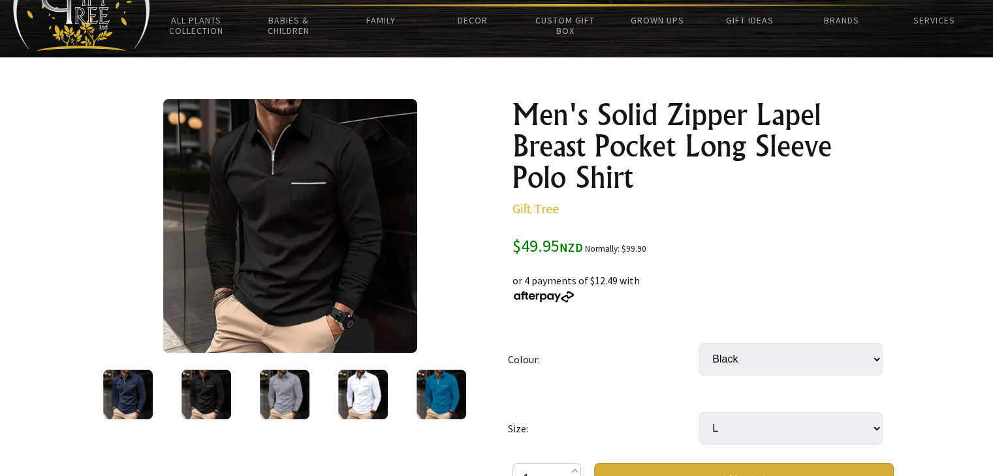
click at [155, 390] on div at bounding box center [128, 394] width 78 height 55
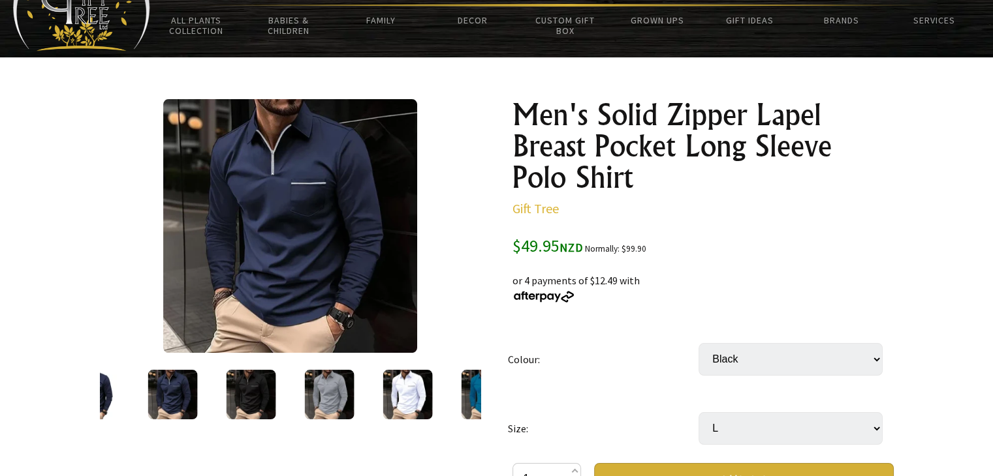
click at [155, 390] on img at bounding box center [172, 395] width 50 height 50
click at [113, 395] on img at bounding box center [94, 395] width 50 height 50
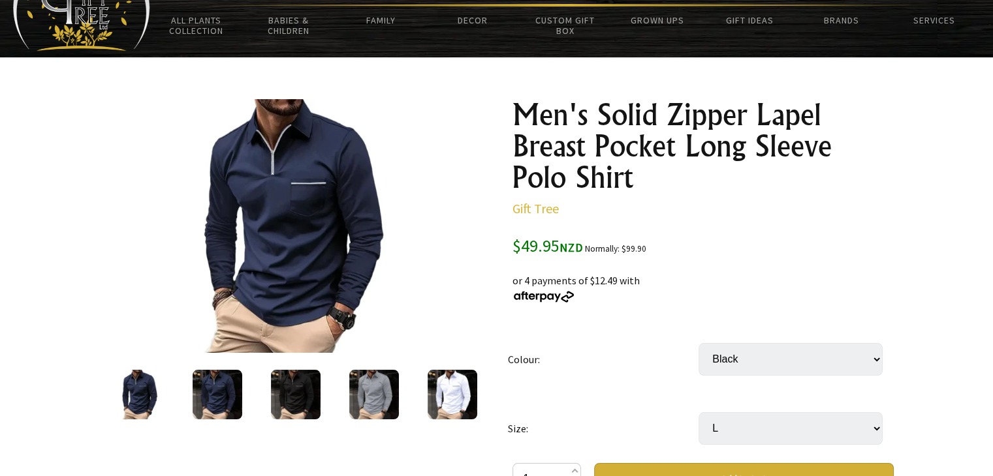
click at [214, 390] on img at bounding box center [218, 395] width 50 height 50
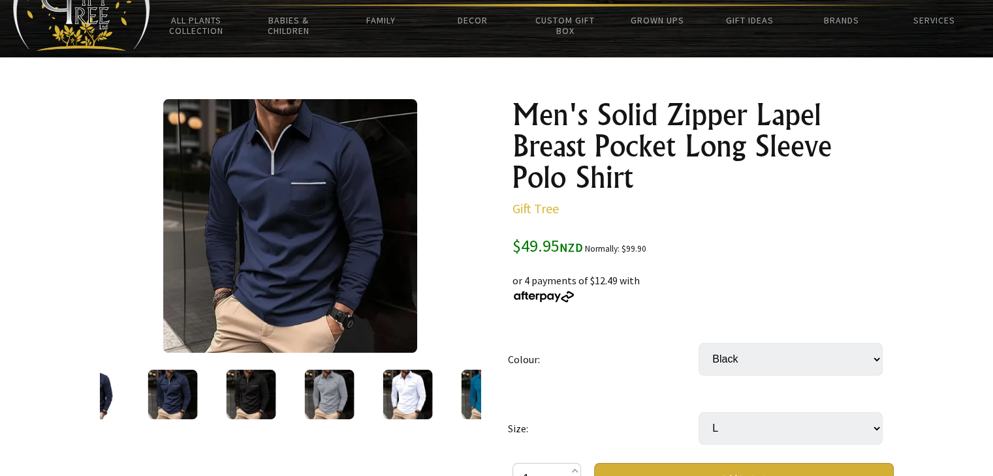
click at [241, 389] on img at bounding box center [251, 395] width 50 height 50
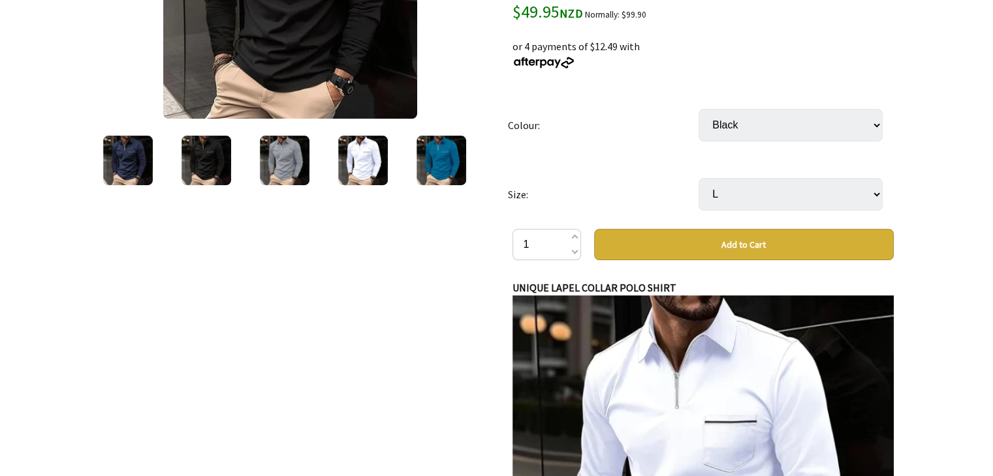
scroll to position [316, 0]
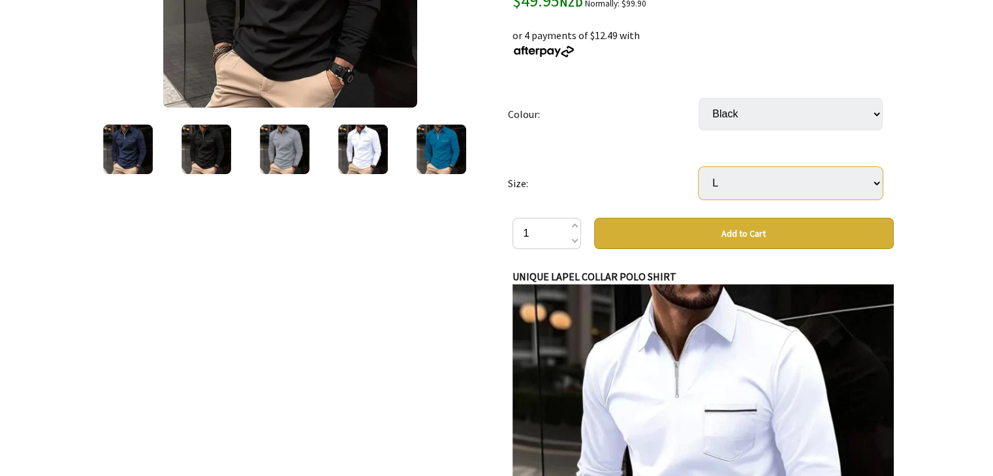
click at [878, 180] on select "Select… S M L 2XL 3XL 4XL" at bounding box center [790, 183] width 184 height 33
click at [698, 167] on select "Select… S M L 2XL 3XL 4XL" at bounding box center [790, 183] width 184 height 33
click at [761, 228] on button "Add to Cart" at bounding box center [744, 233] width 300 height 31
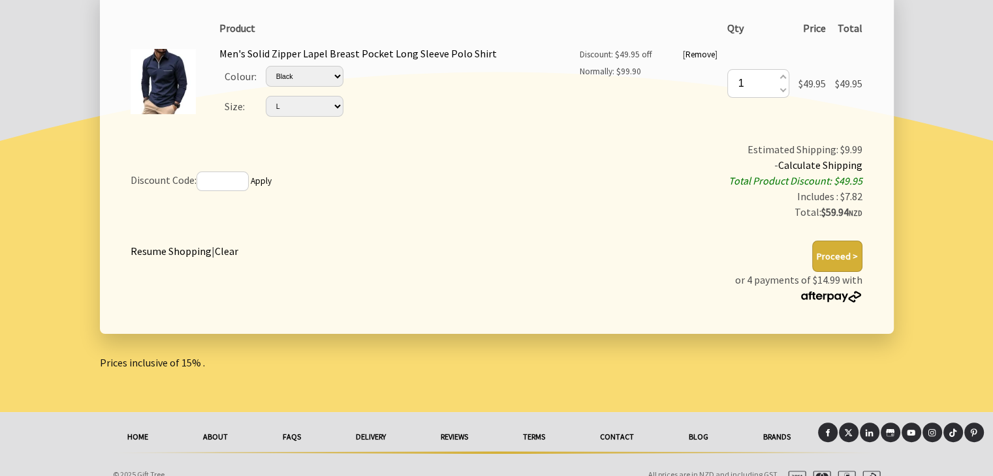
scroll to position [274, 0]
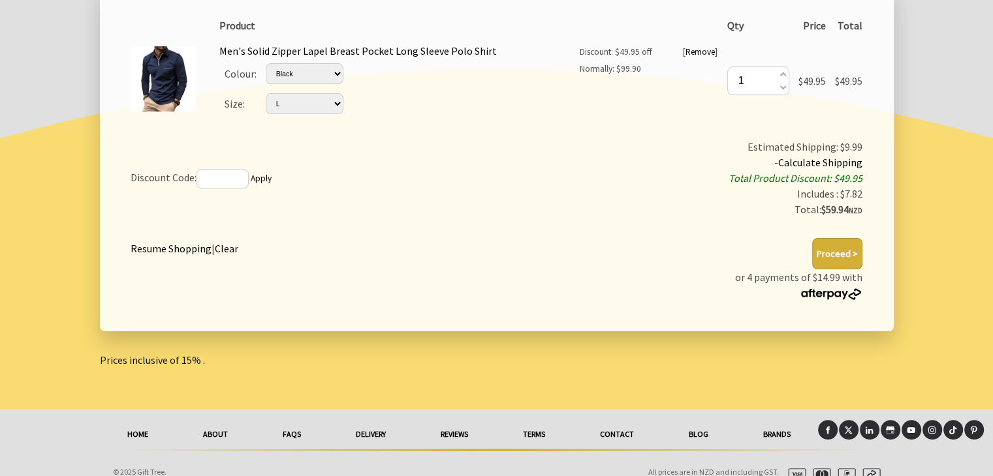
click at [694, 429] on link "Blog" at bounding box center [698, 434] width 74 height 29
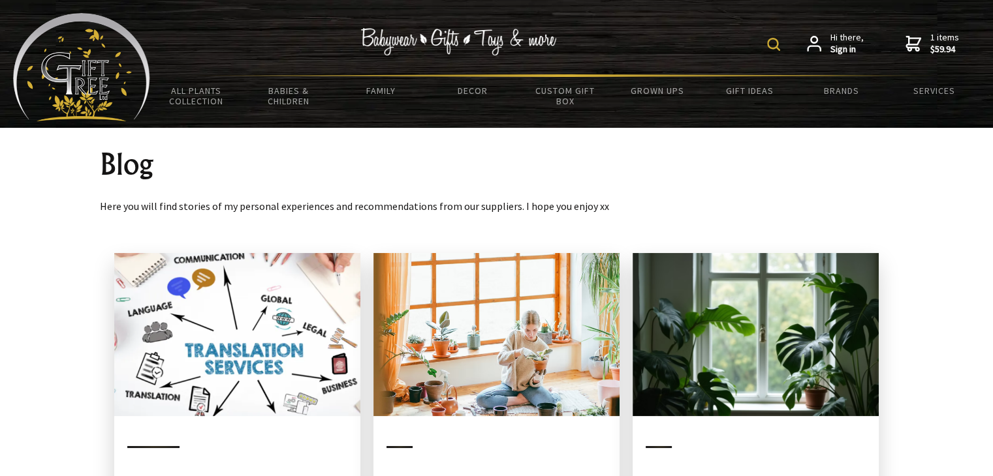
click at [234, 341] on img at bounding box center [237, 334] width 246 height 163
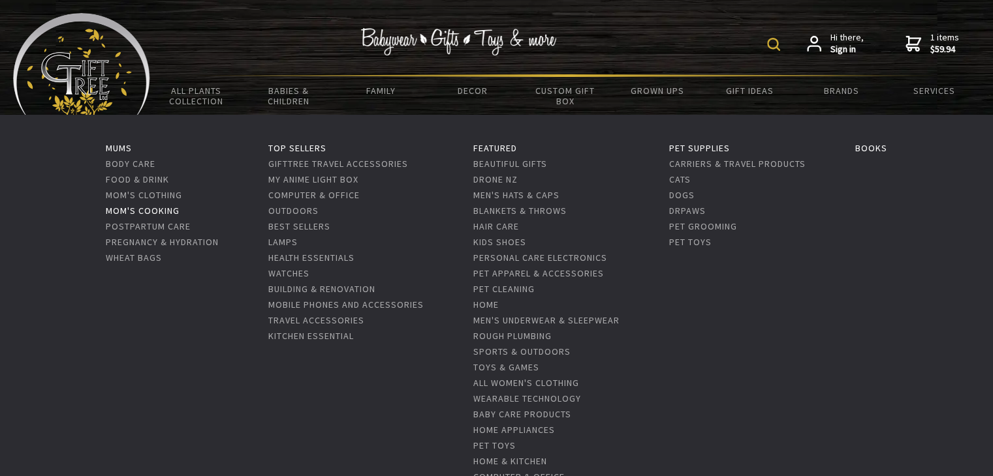
click at [137, 209] on link "Mom's Cooking" at bounding box center [143, 211] width 74 height 12
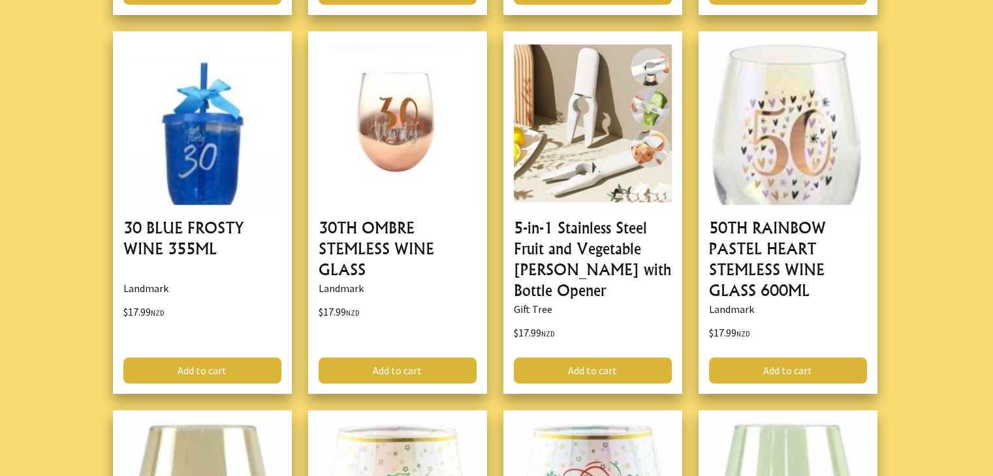
scroll to position [1049, 0]
